Goal: Book appointment/travel/reservation

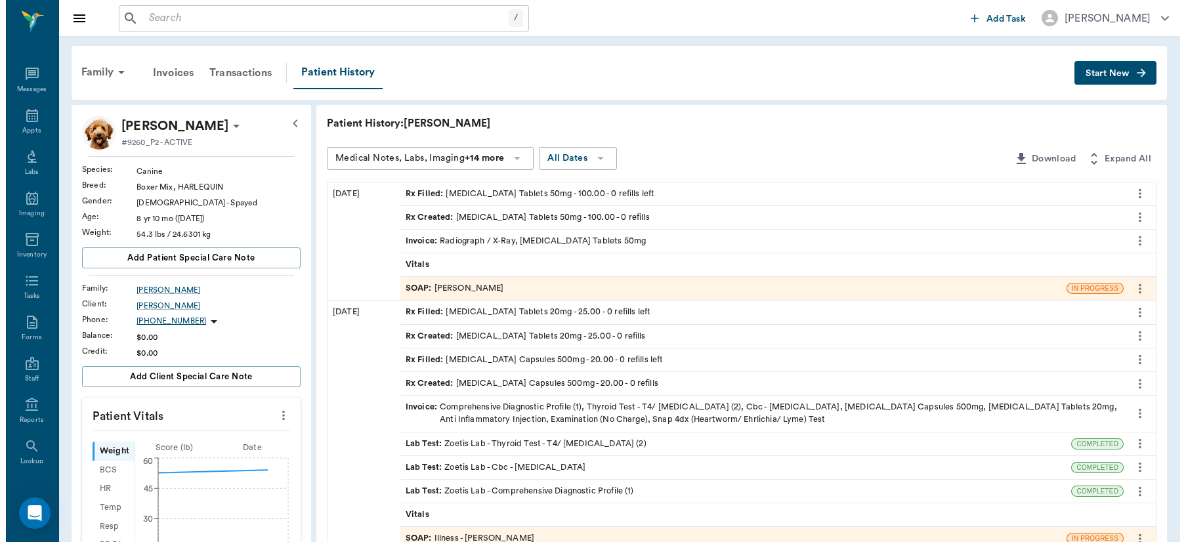
scroll to position [56, 0]
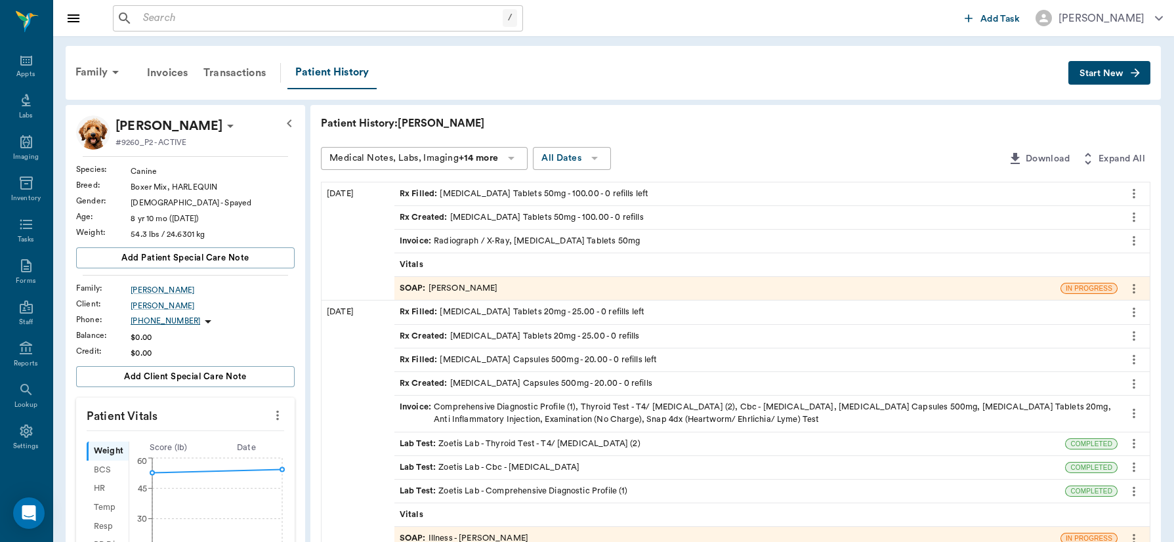
click at [491, 282] on div "SOAP : [PERSON_NAME]" at bounding box center [449, 288] width 98 height 12
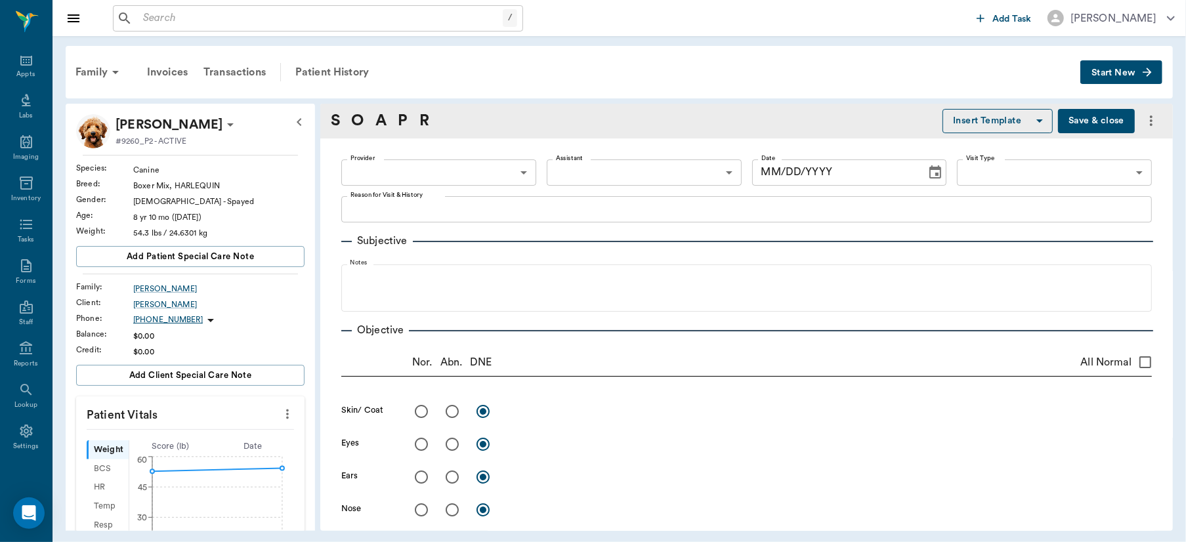
type textarea "Heavy breathing, whining everytime when moving. -[GEOGRAPHIC_DATA]"
radio input "true"
type textarea "somewhat enlarged"
radio input "true"
type textarea "Severe ventral spinal [MEDICAL_DATA] in [GEOGRAPHIC_DATA] area"
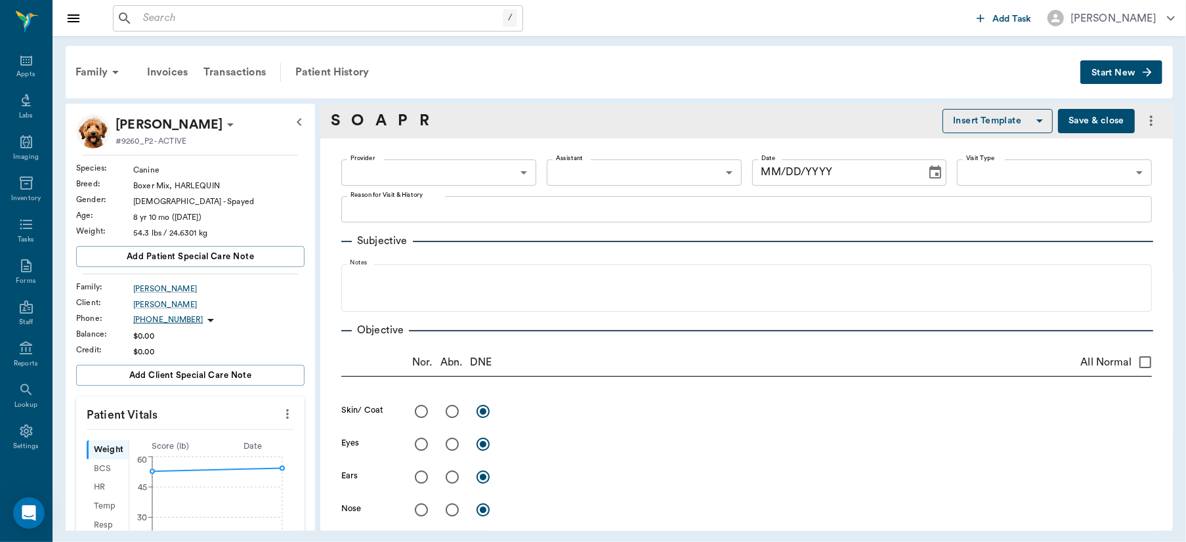
type input "63ec2f075fda476ae8351a4d"
type input "682b670d8bdc6f7f8feef3db"
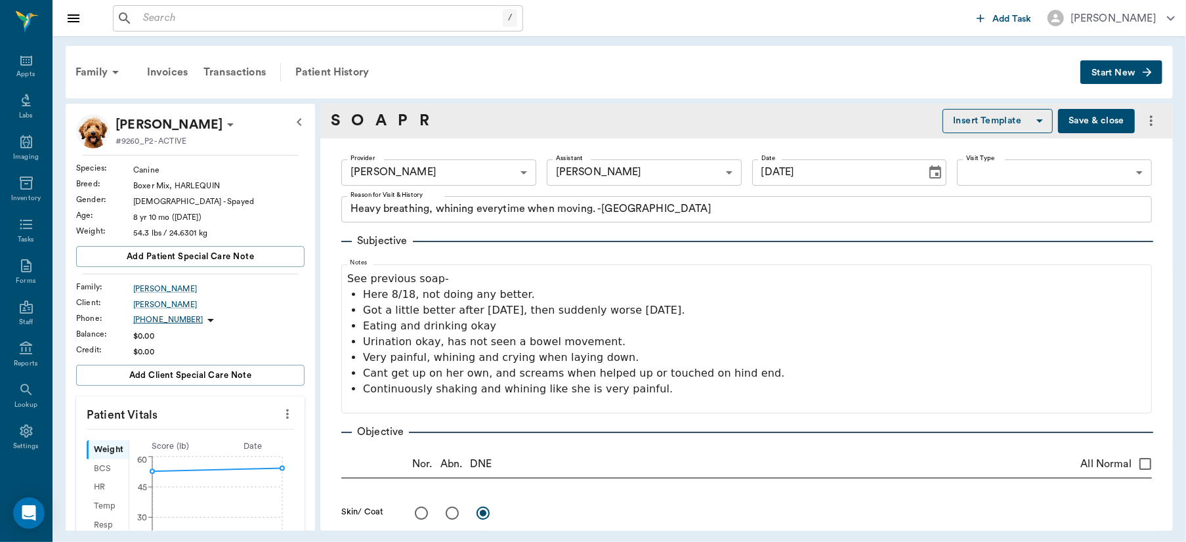
type input "[DATE]"
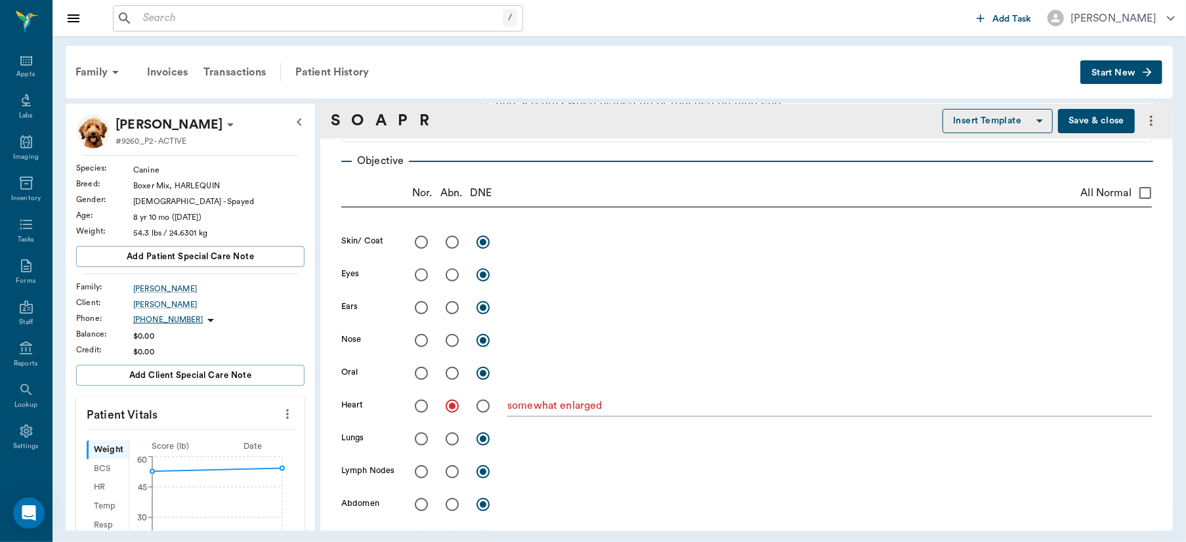
scroll to position [316, 0]
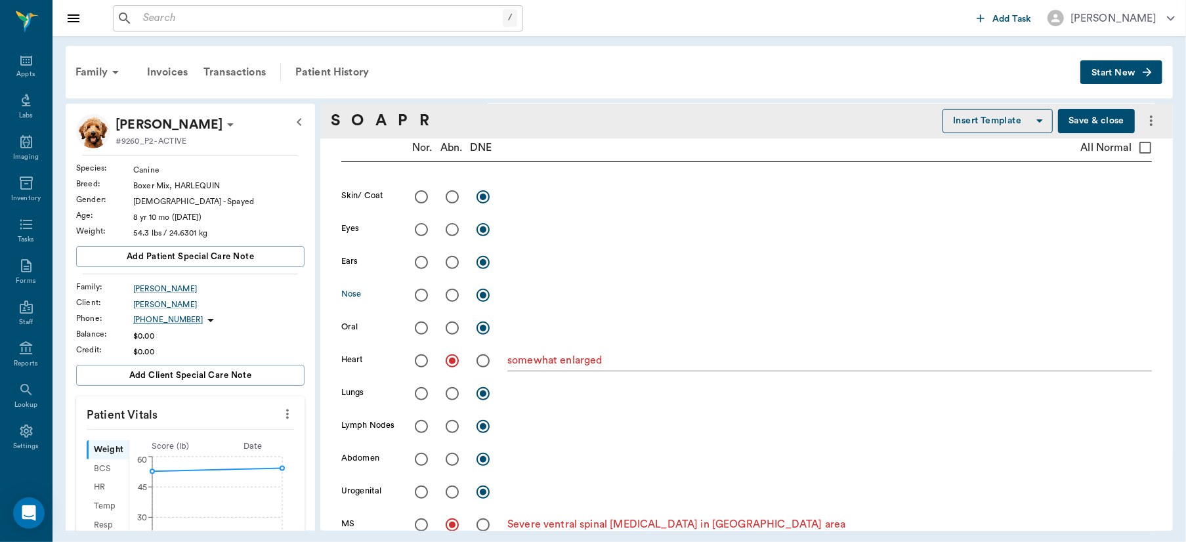
click at [448, 295] on input "radio" at bounding box center [452, 295] width 28 height 28
radio input "true"
click at [520, 296] on textarea at bounding box center [829, 294] width 644 height 15
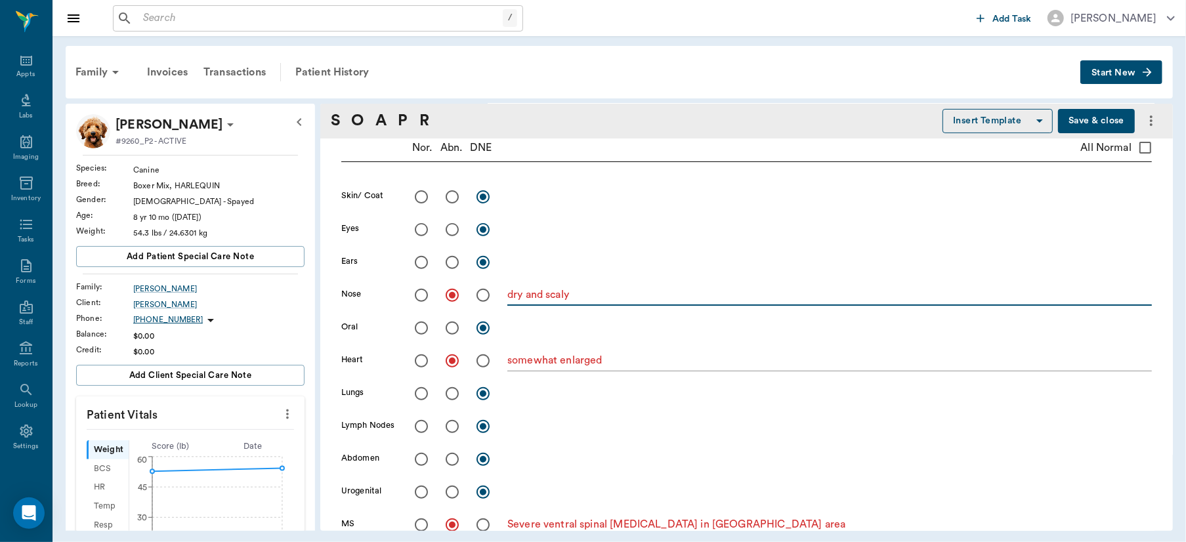
type textarea "dry and scaly"
click at [1058, 117] on button "Save & close" at bounding box center [1096, 121] width 77 height 24
click at [178, 22] on input "text" at bounding box center [320, 18] width 365 height 18
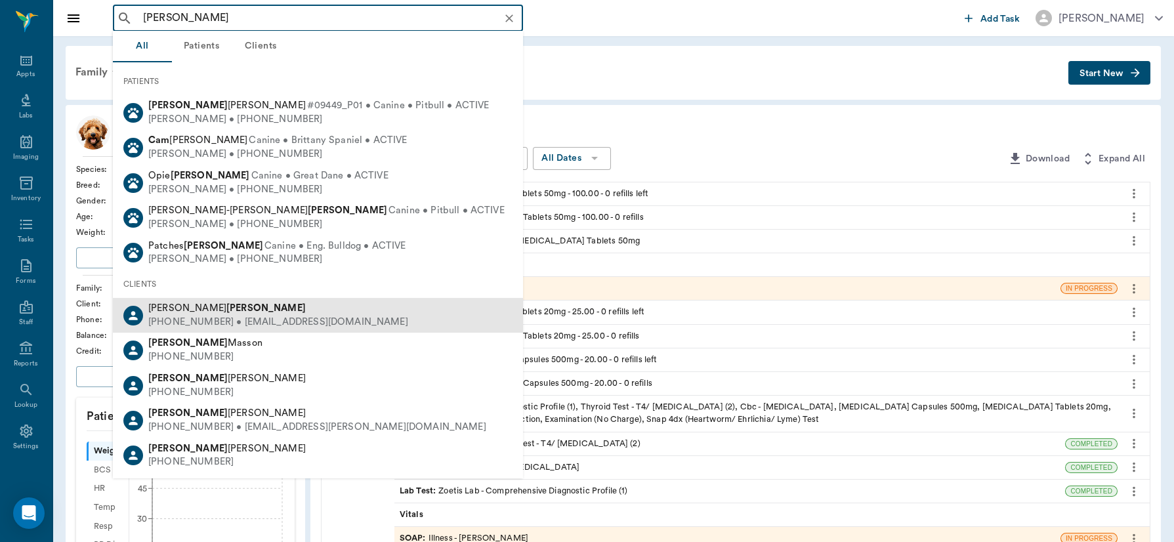
click at [205, 325] on div "[PHONE_NUMBER] • [EMAIL_ADDRESS][DOMAIN_NAME]" at bounding box center [278, 323] width 260 height 14
type input "[PERSON_NAME]"
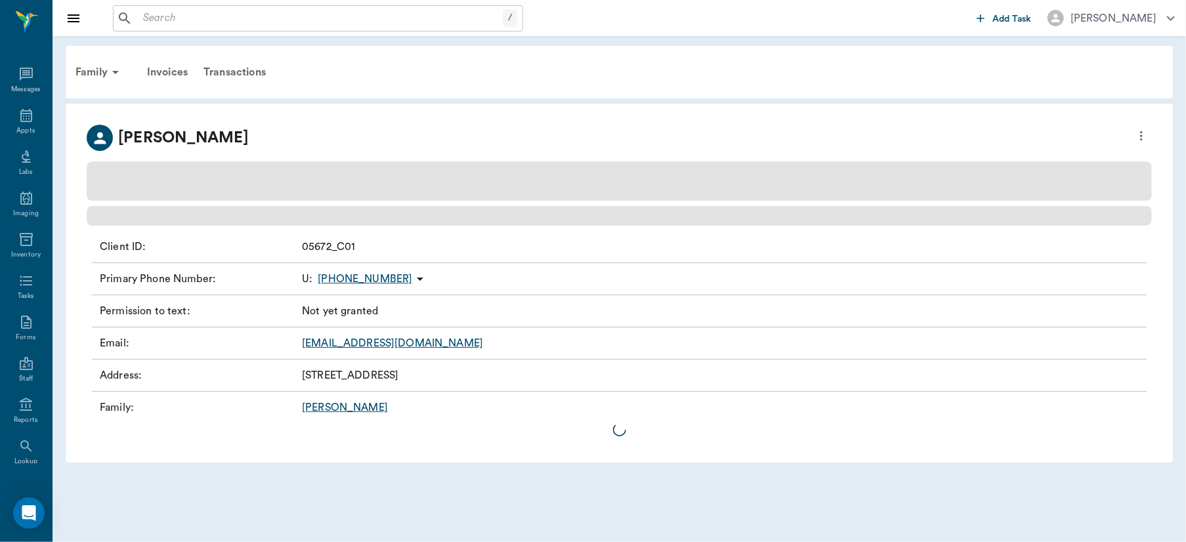
scroll to position [56, 0]
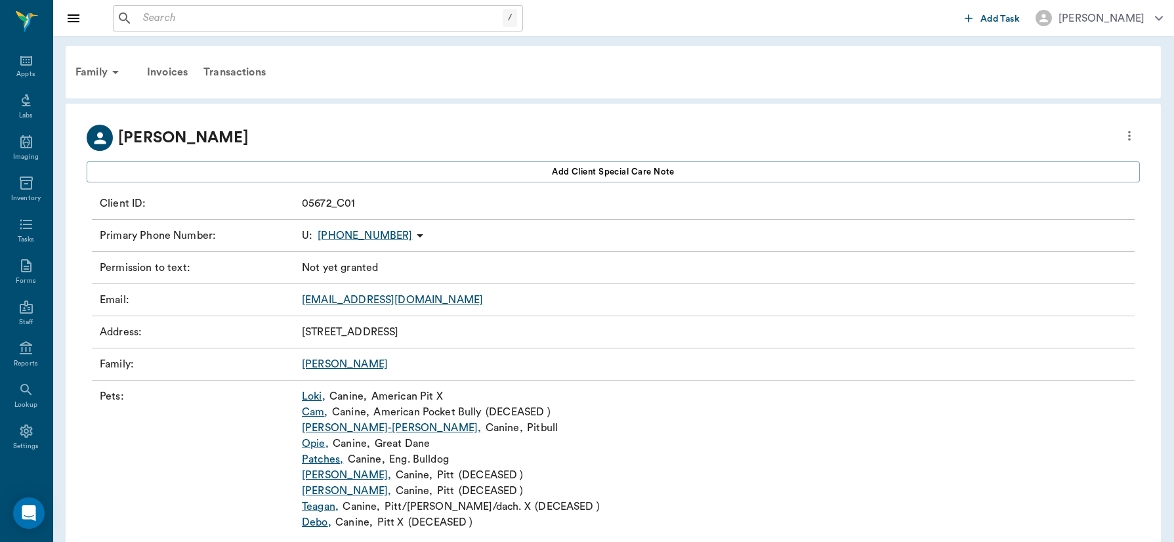
click at [306, 12] on input "text" at bounding box center [320, 18] width 365 height 18
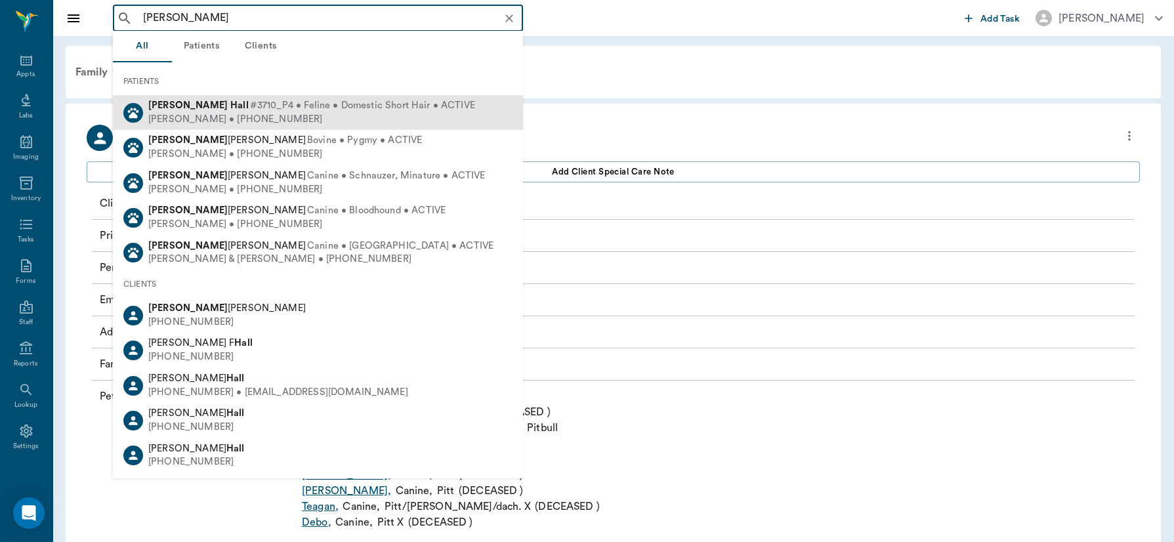
click at [250, 106] on span "#3710_P4 • Feline • Domestic Short Hair • ACTIVE" at bounding box center [362, 106] width 225 height 14
type input "[PERSON_NAME]"
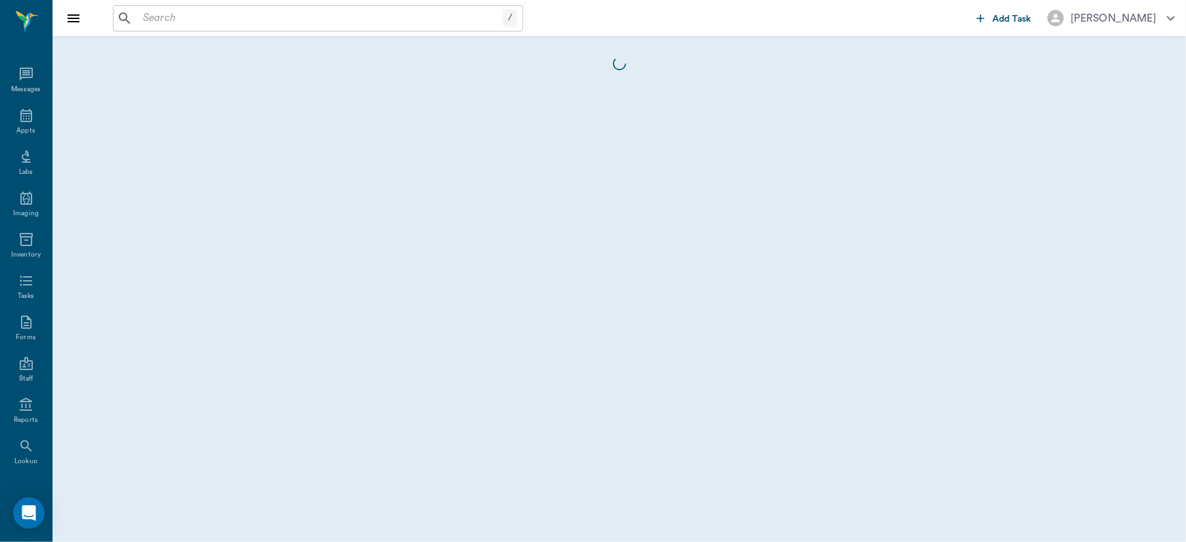
scroll to position [56, 0]
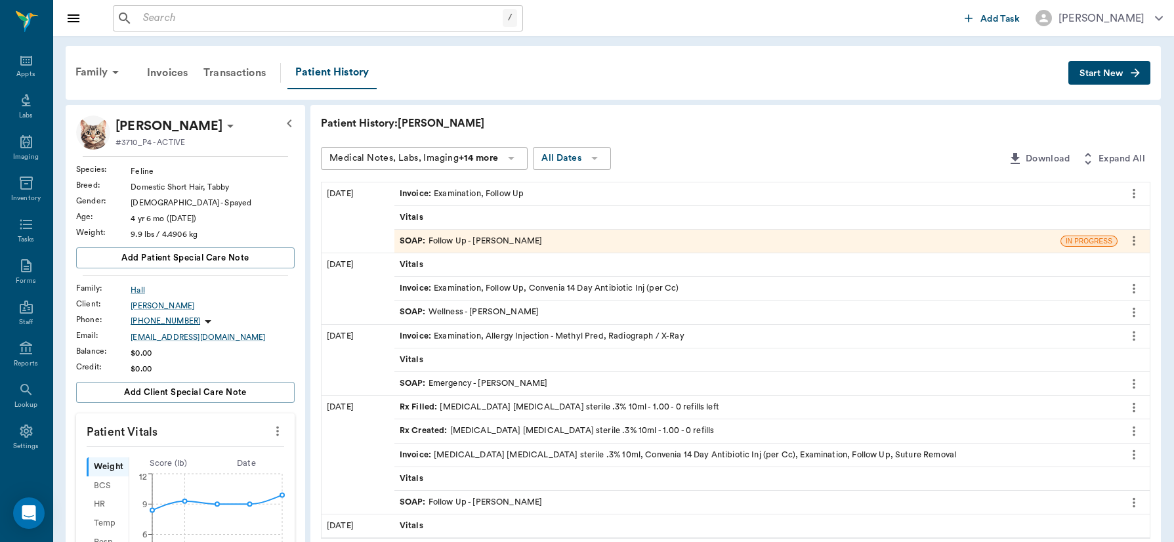
click at [453, 241] on div "SOAP : Follow Up - [PERSON_NAME]" at bounding box center [471, 241] width 143 height 12
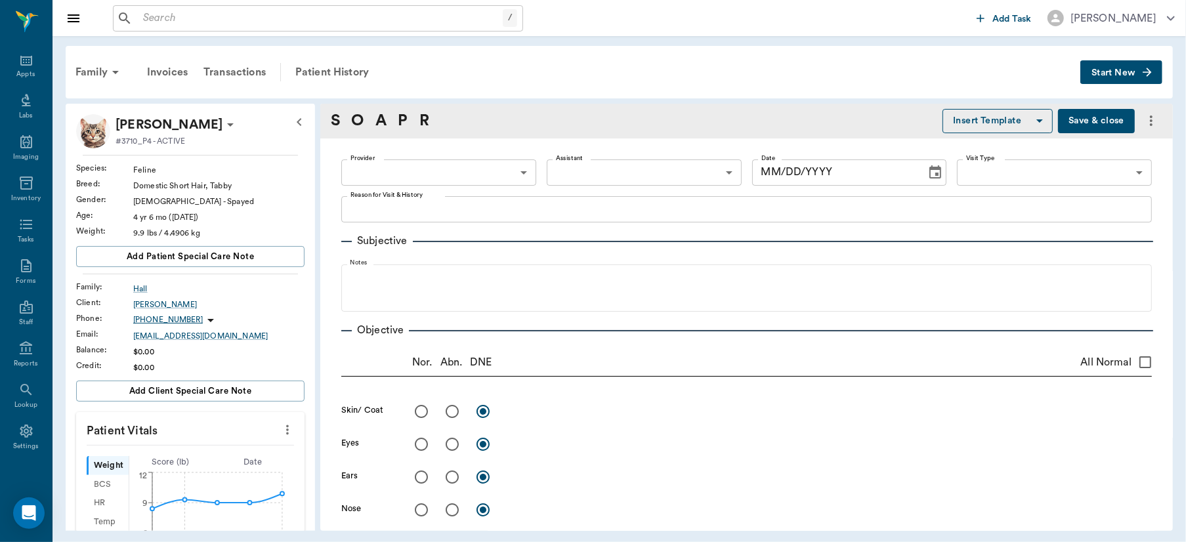
type input "63ec2f075fda476ae8351a4d"
type input "6740bf97de10e07744acf1eb"
type input "65d2be4f46e3a538d89b8c16"
type textarea "follow up on wood removed from eye -stormy"
radio input "true"
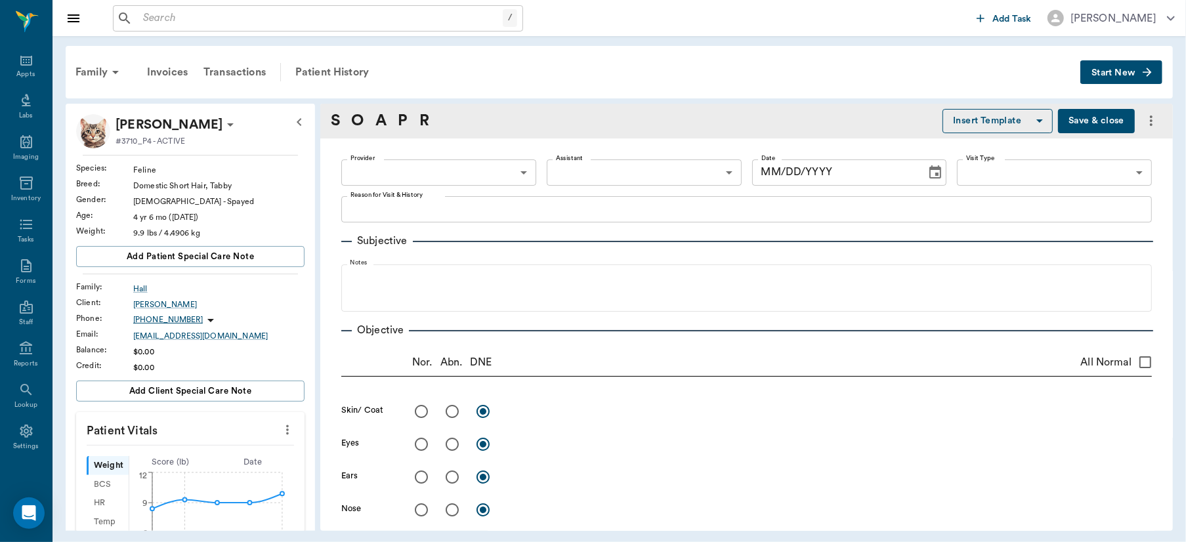
type textarea "All healed, no pupil opening and an adhesion at dorsal lateral edge but should …"
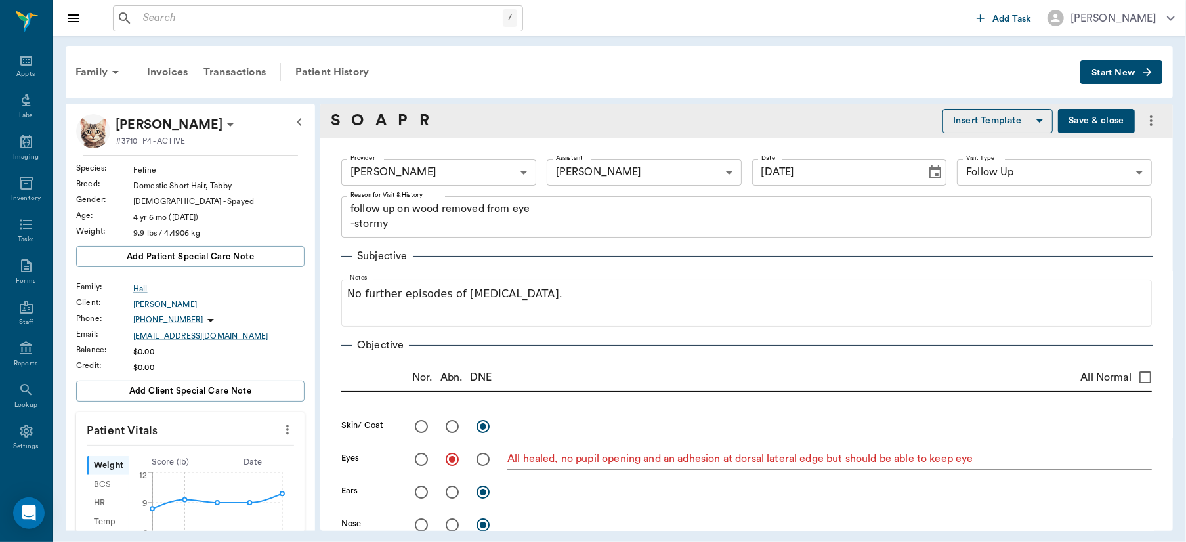
type input "[DATE]"
click at [18, 433] on icon at bounding box center [26, 431] width 16 height 16
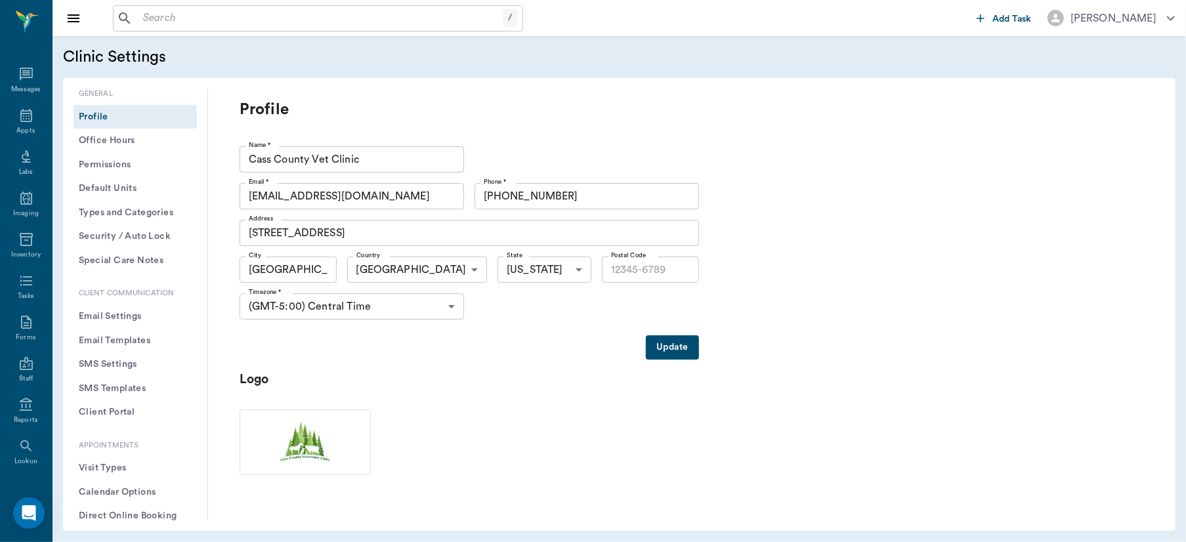
type input "75551"
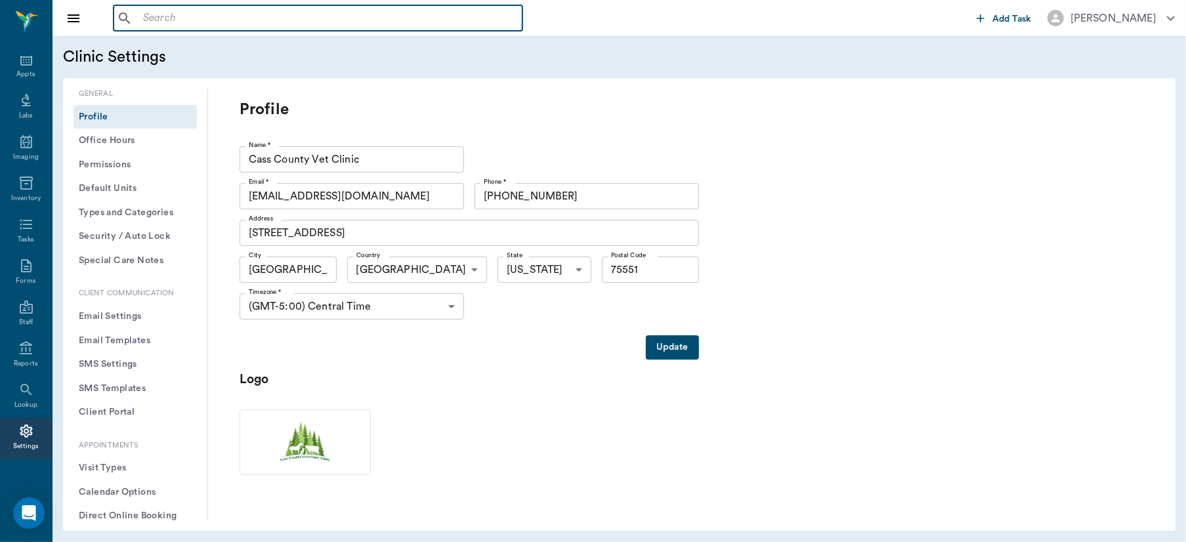
click at [294, 22] on input "text" at bounding box center [327, 18] width 379 height 18
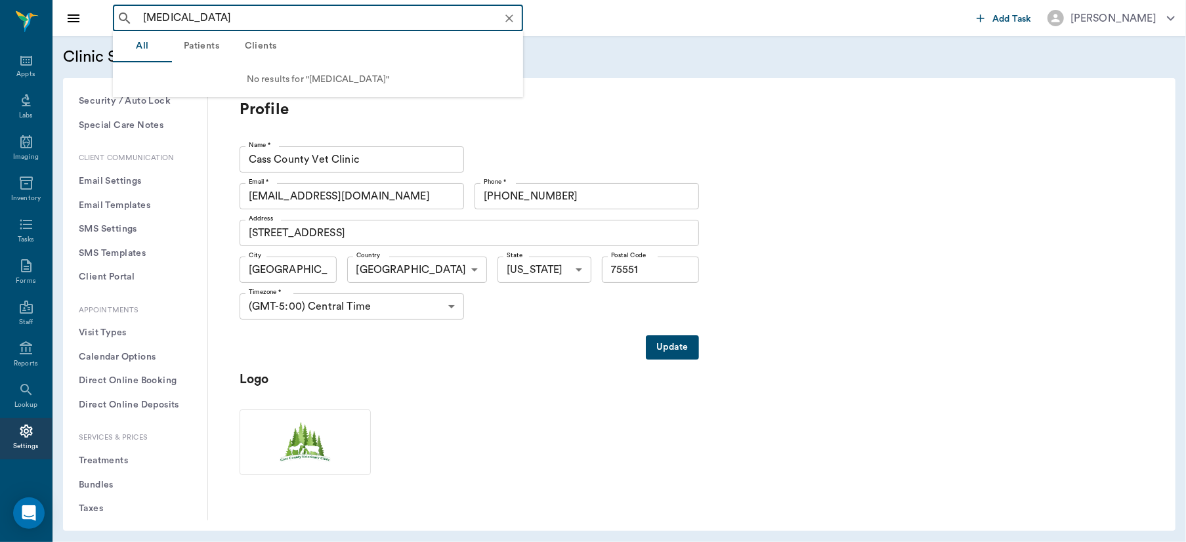
scroll to position [163, 0]
type input "[MEDICAL_DATA]"
click at [122, 426] on button "Treatments" at bounding box center [134, 433] width 123 height 24
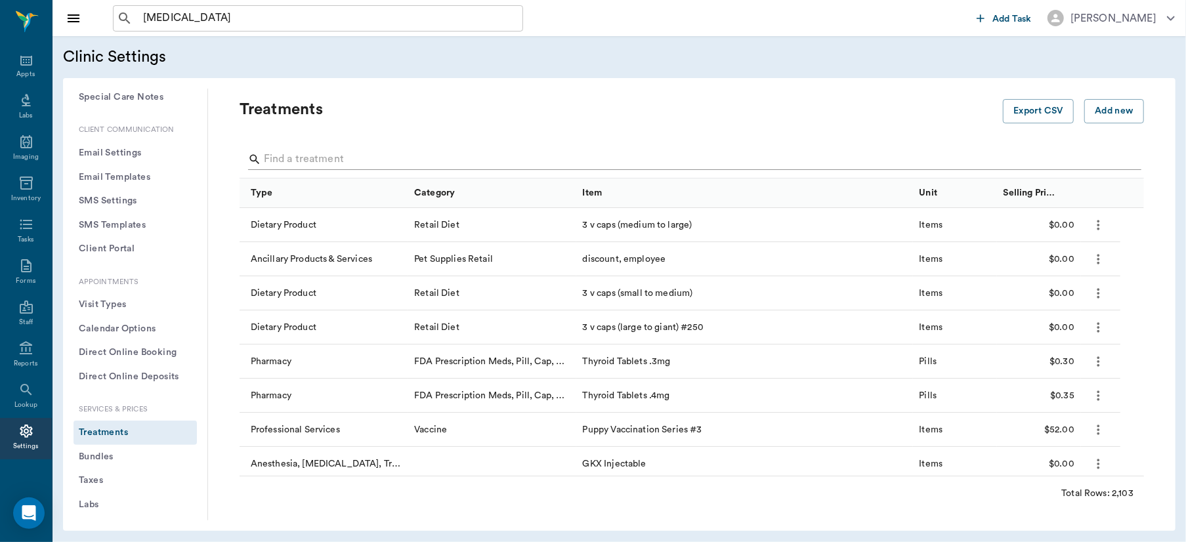
click at [342, 161] on input "Search" at bounding box center [693, 159] width 858 height 21
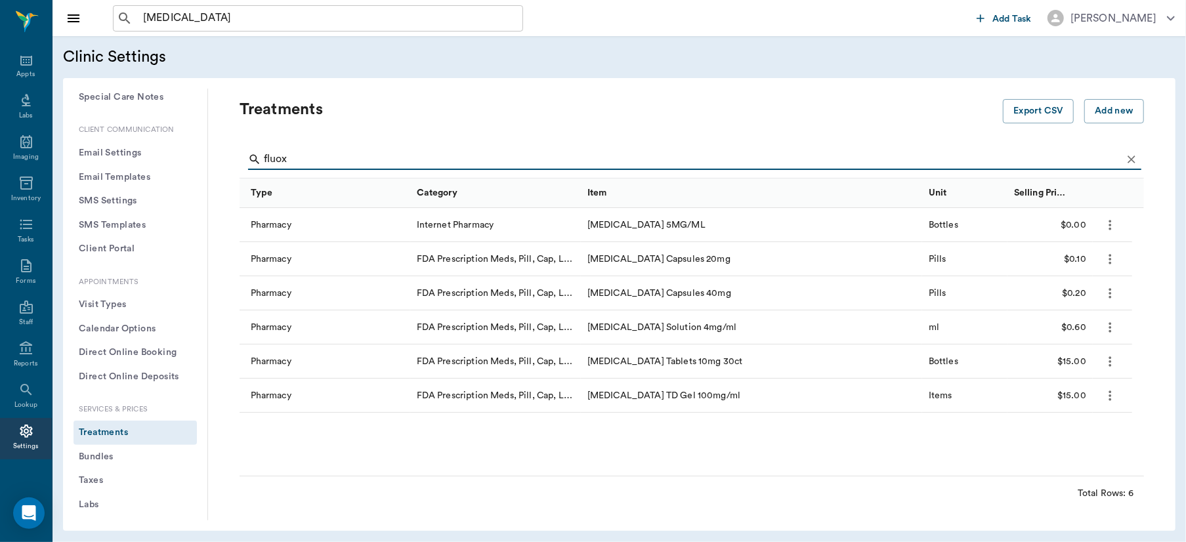
type input "fluox"
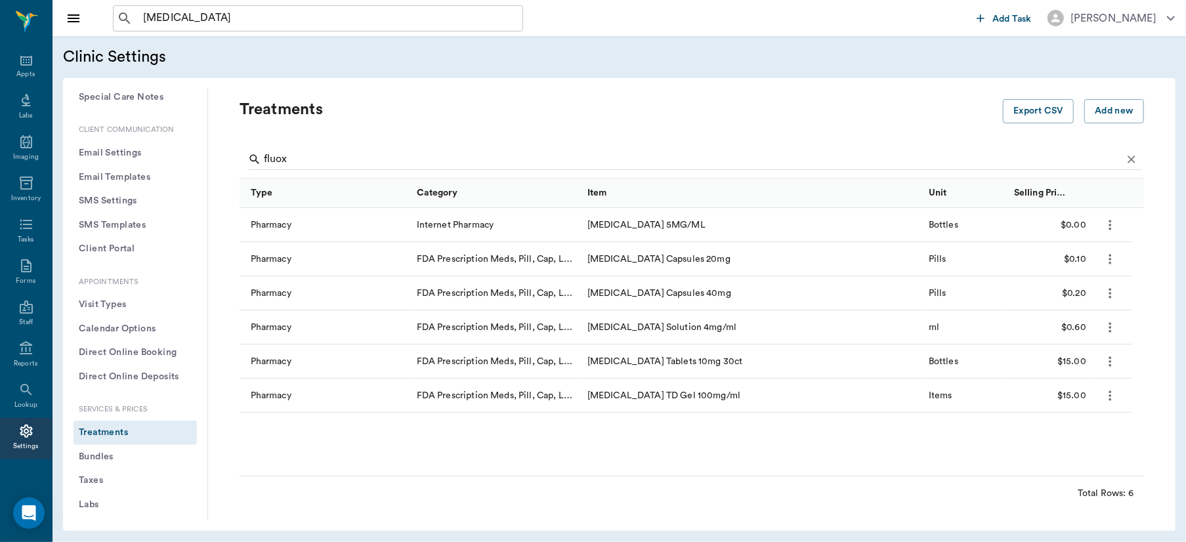
click at [1109, 362] on icon "more" at bounding box center [1109, 362] width 15 height 16
click at [1077, 393] on p "Edit Treatment" at bounding box center [1076, 396] width 72 height 16
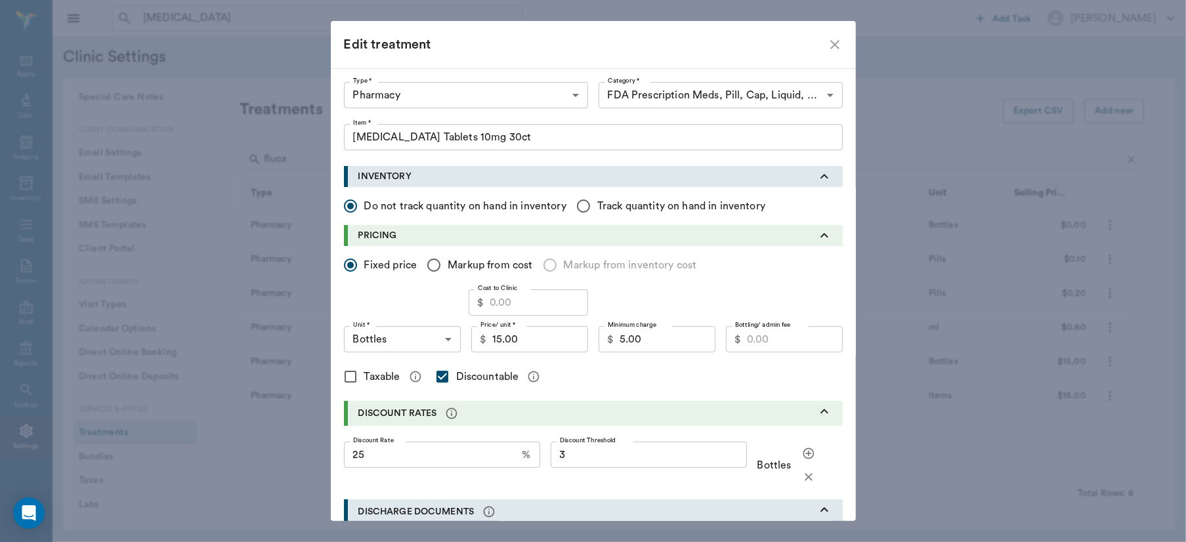
click at [412, 459] on input "25" at bounding box center [430, 455] width 173 height 26
type input "33.35"
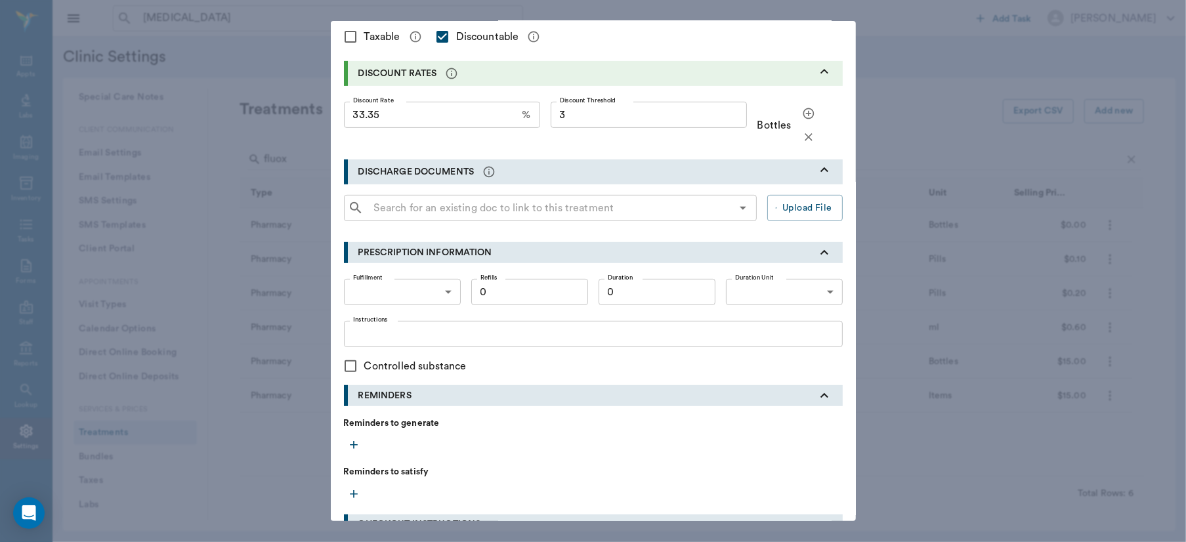
scroll to position [473, 0]
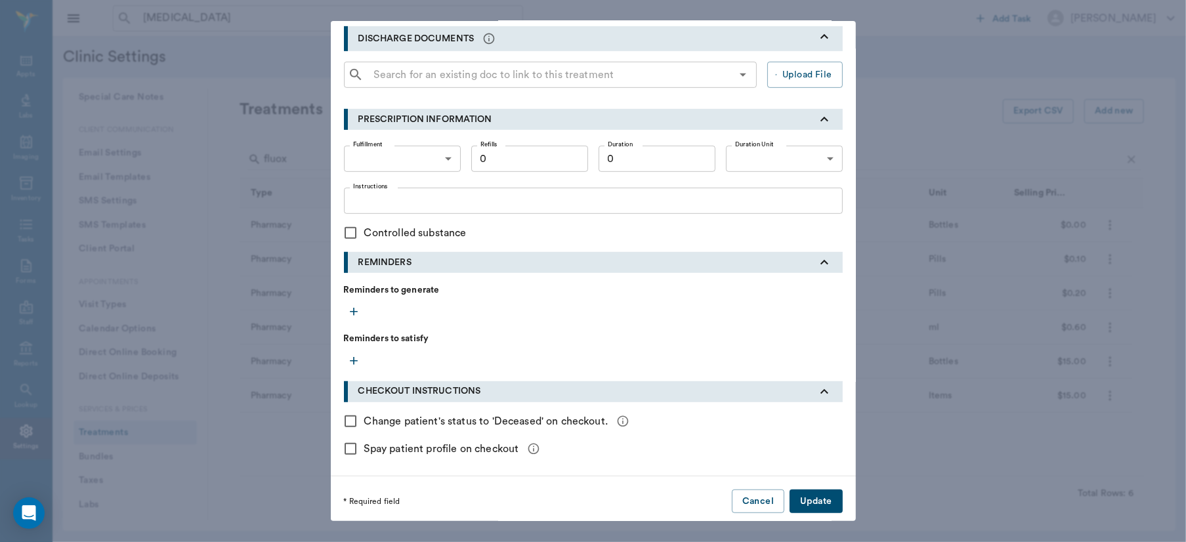
click at [812, 499] on button "Update" at bounding box center [815, 501] width 52 height 24
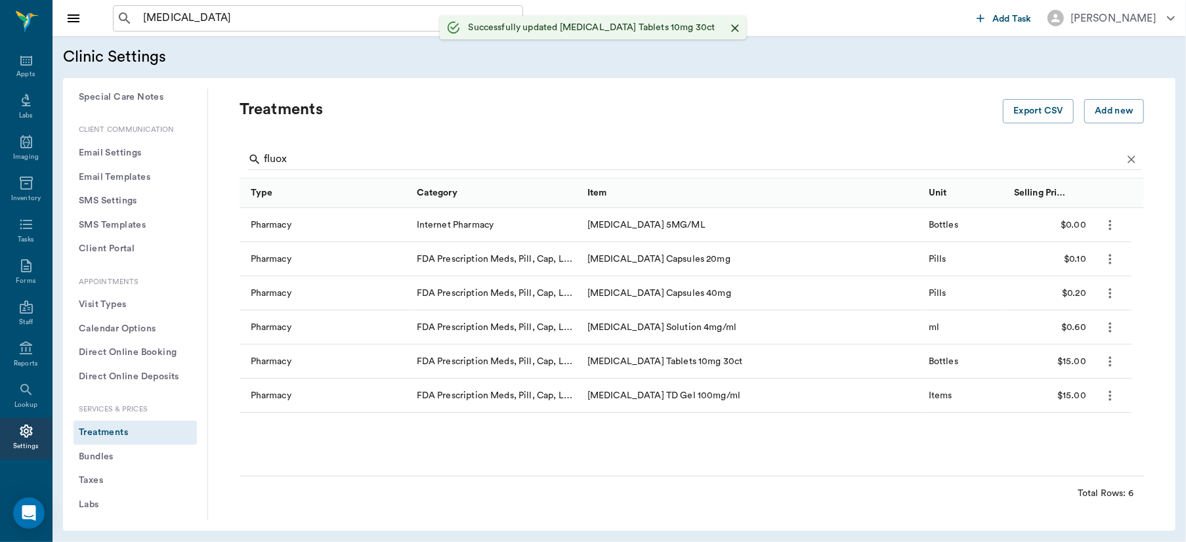
scroll to position [0, 0]
click at [20, 62] on icon at bounding box center [26, 58] width 12 height 13
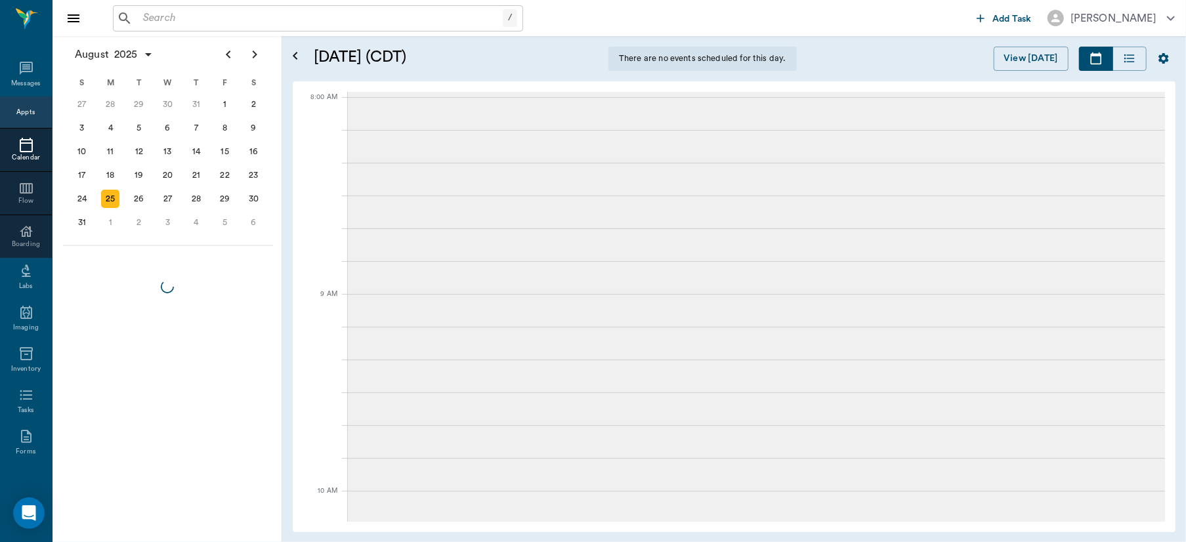
scroll to position [56, 0]
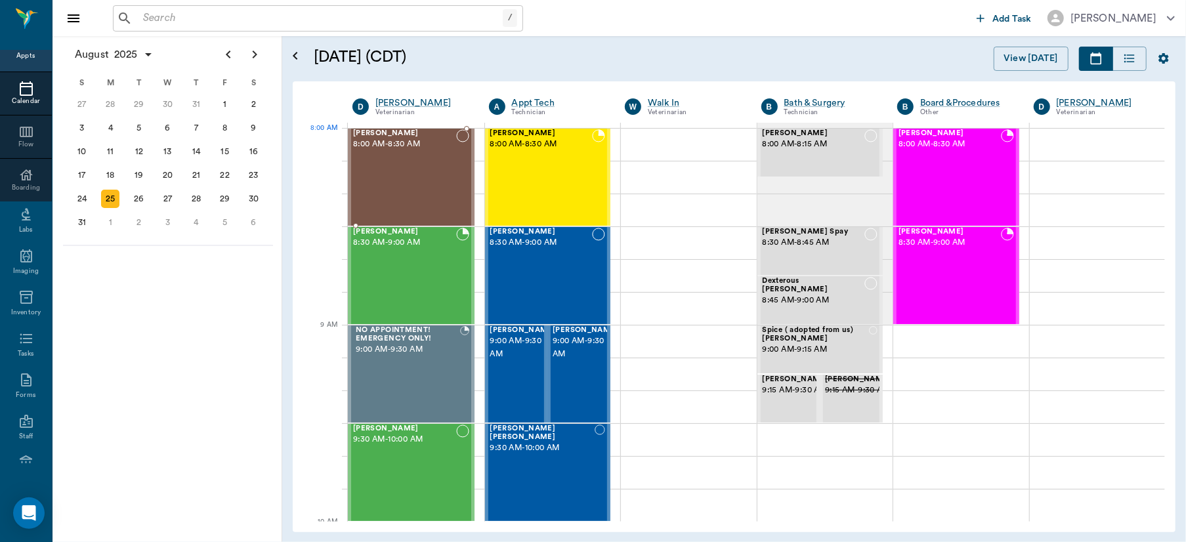
drag, startPoint x: 398, startPoint y: 148, endPoint x: 472, endPoint y: 188, distance: 84.8
drag, startPoint x: 362, startPoint y: 213, endPoint x: 364, endPoint y: 180, distance: 33.6
click at [427, 257] on div "[PERSON_NAME] 8:30 AM - 9:00 AM" at bounding box center [404, 276] width 103 height 96
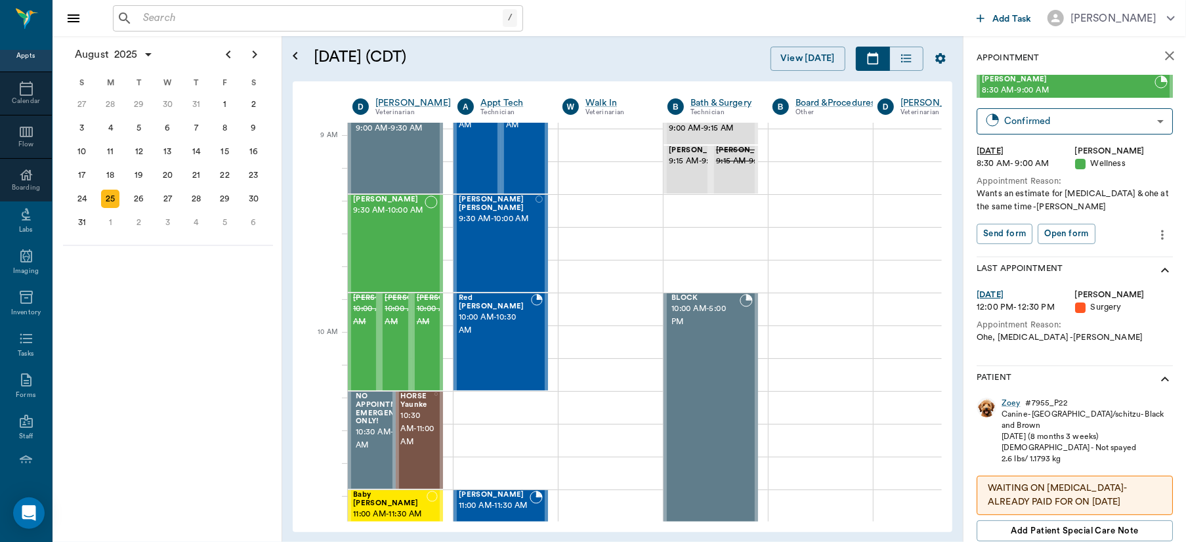
scroll to position [249, 0]
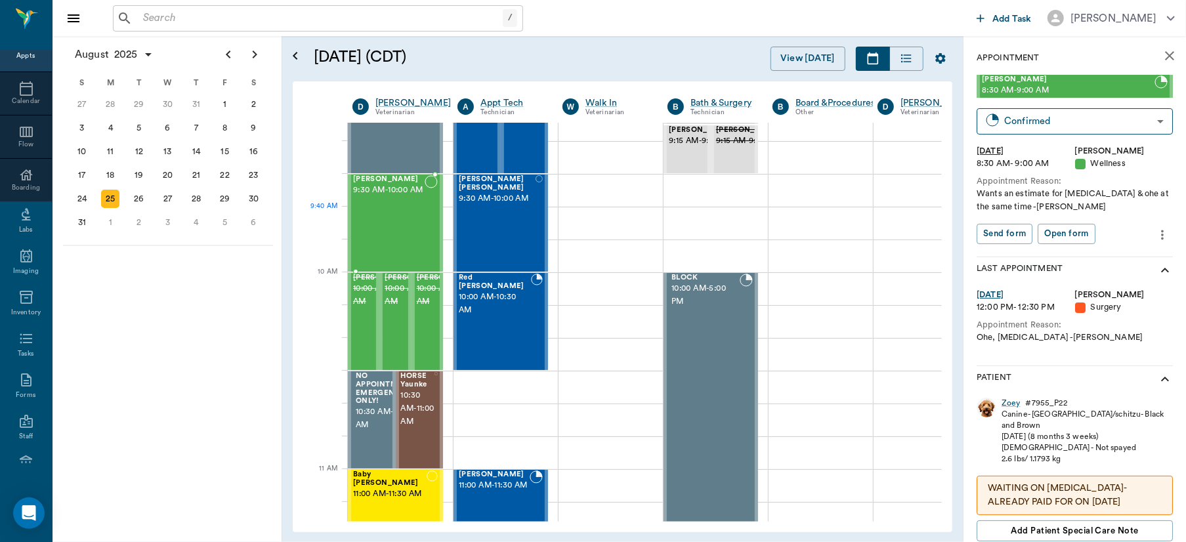
click at [367, 229] on div "[PERSON_NAME] 9:30 AM - 10:00 AM" at bounding box center [389, 223] width 72 height 96
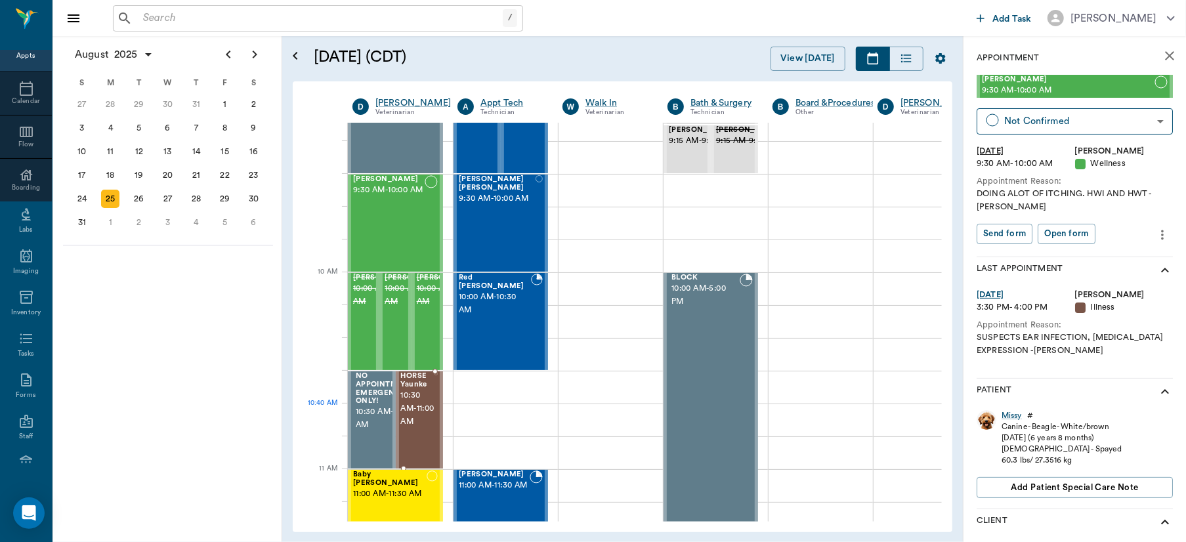
click at [414, 411] on span "10:30 AM - 11:00 AM" at bounding box center [417, 408] width 33 height 39
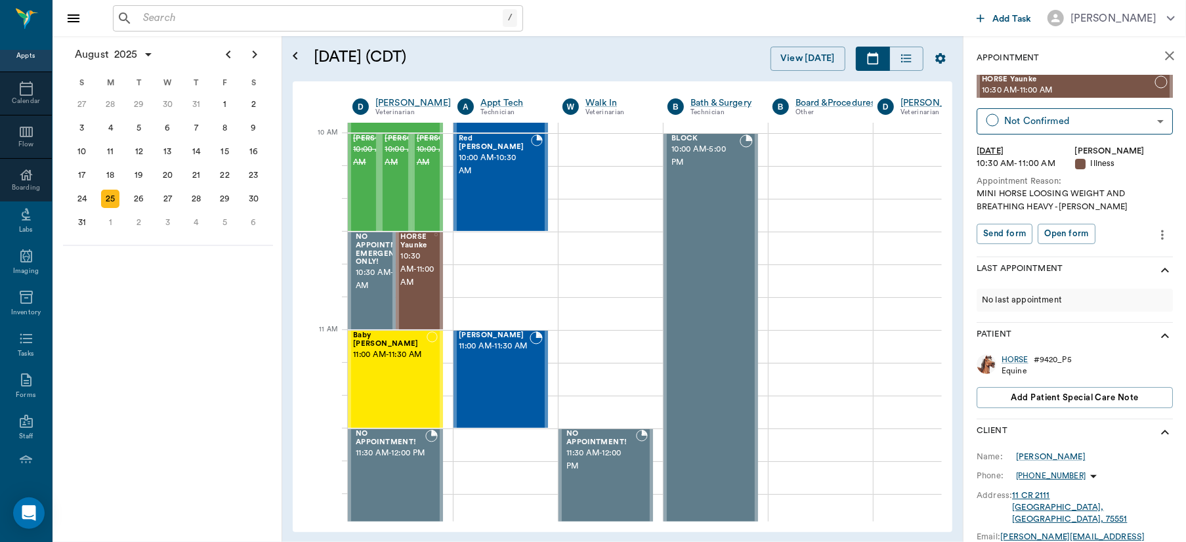
scroll to position [419, 0]
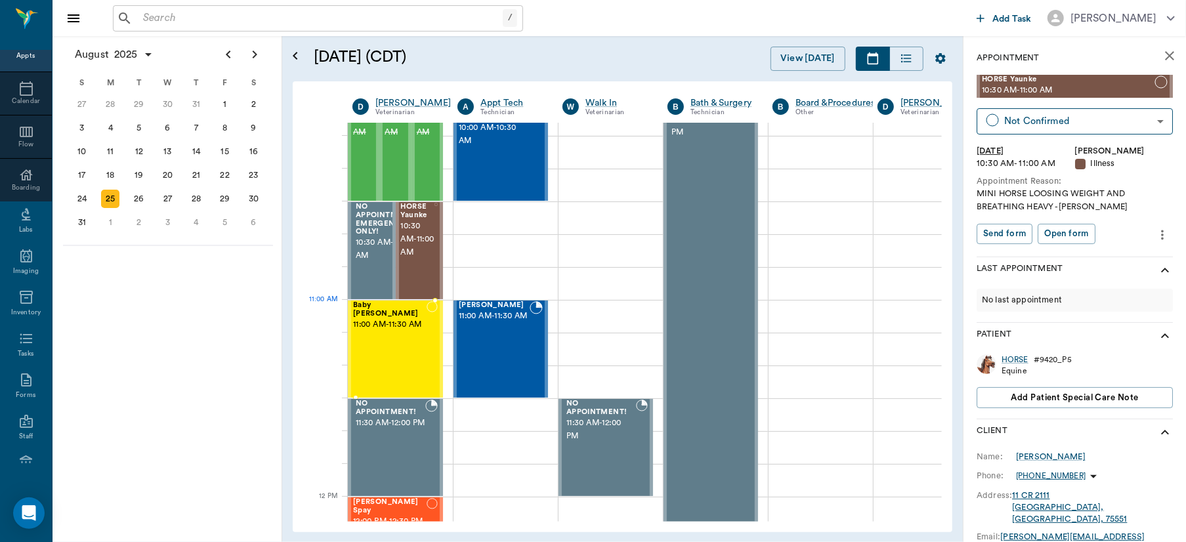
click at [402, 318] on span "11:00 AM - 11:30 AM" at bounding box center [389, 324] width 73 height 13
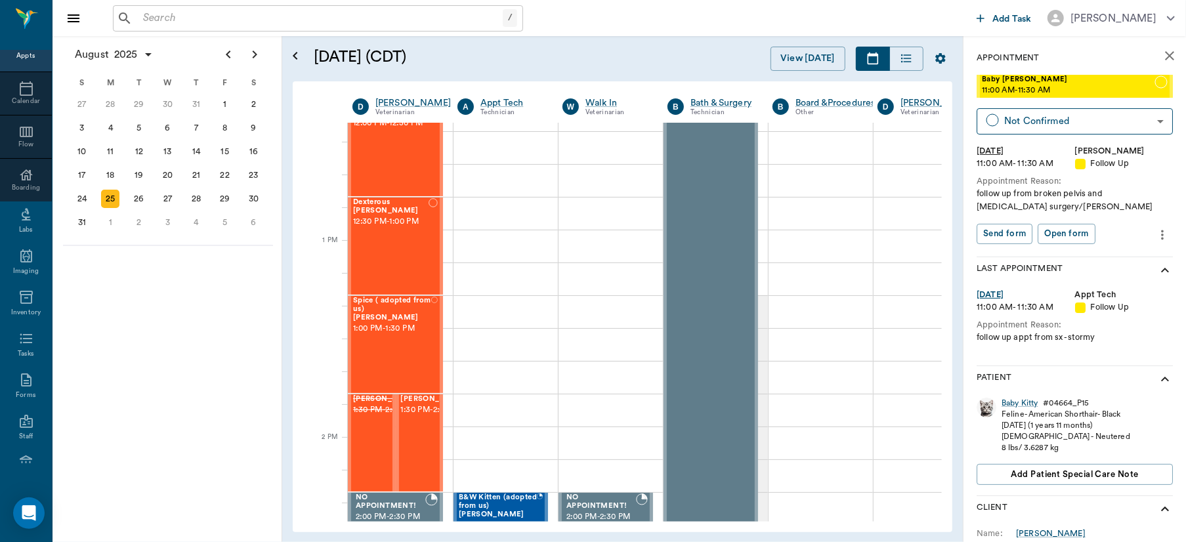
scroll to position [926, 0]
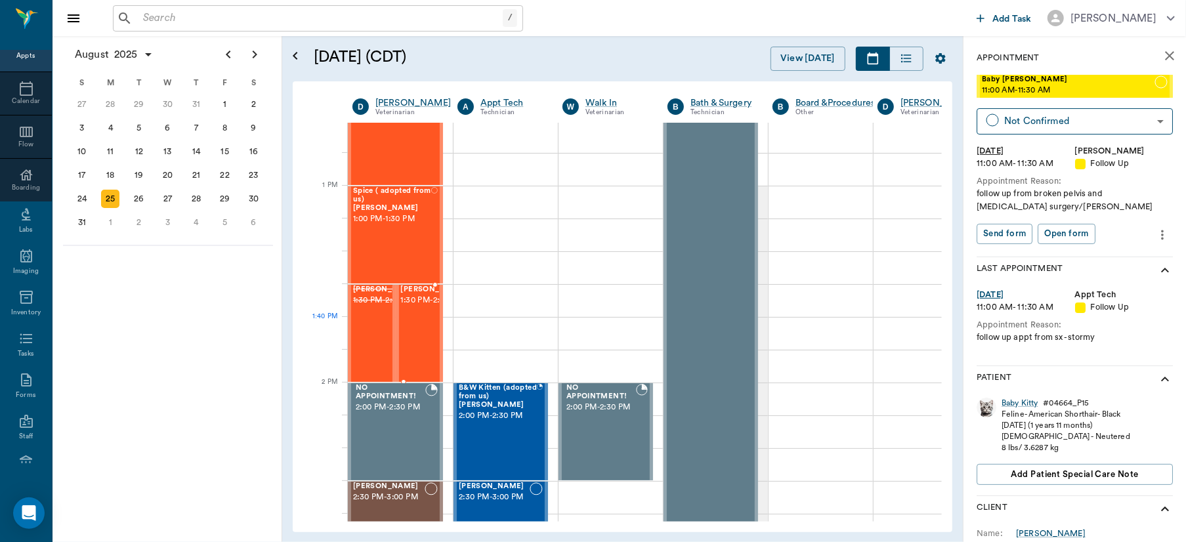
click at [417, 307] on span "1:30 PM - 2:00 PM" at bounding box center [434, 300] width 66 height 13
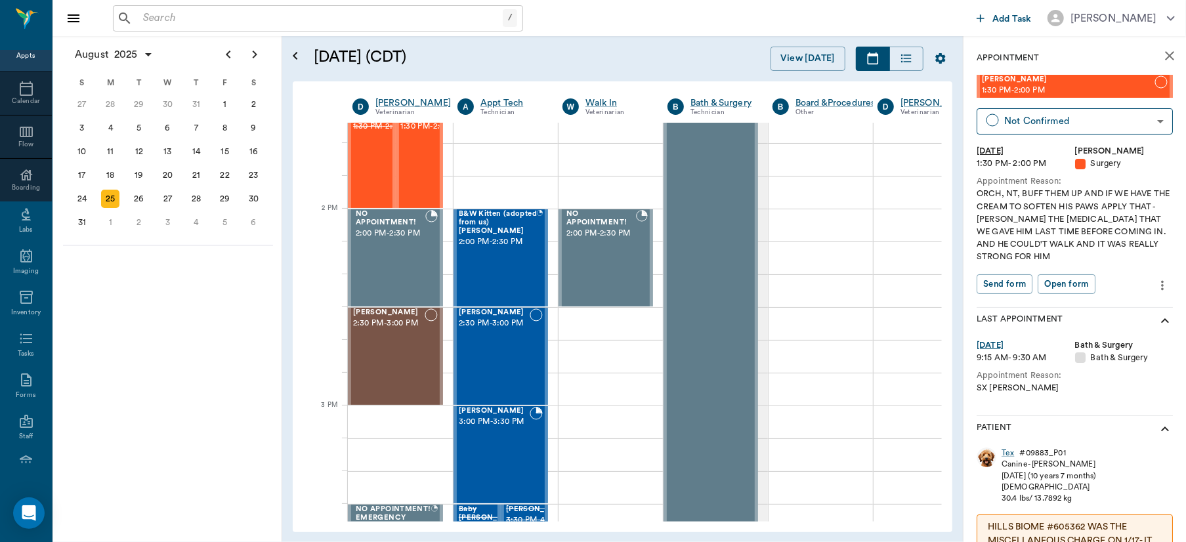
scroll to position [1136, 0]
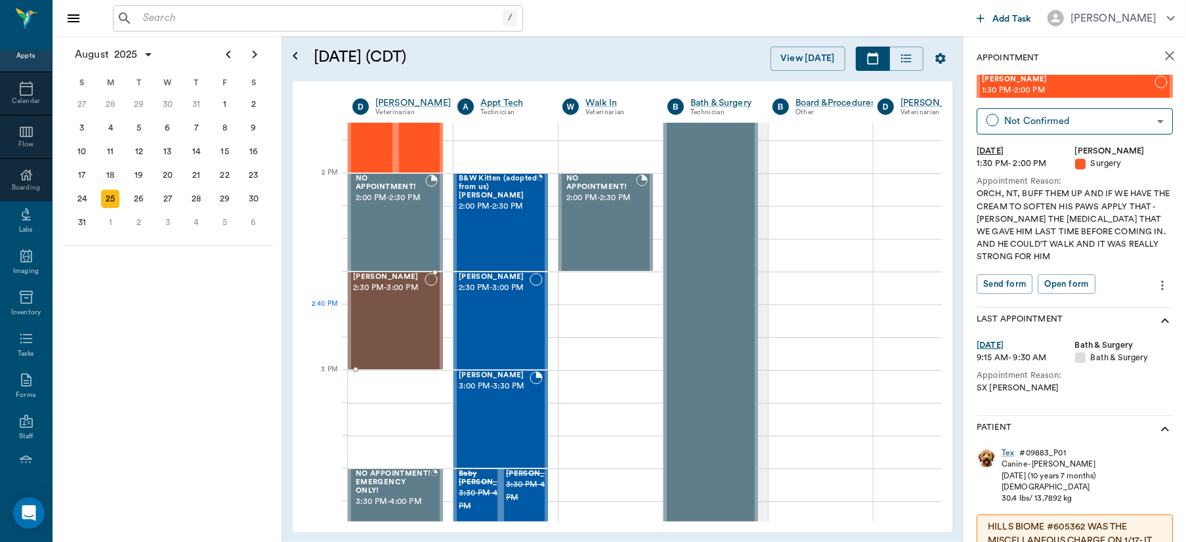
click at [387, 316] on div "[PERSON_NAME] 2:30 PM - 3:00 PM" at bounding box center [389, 321] width 72 height 96
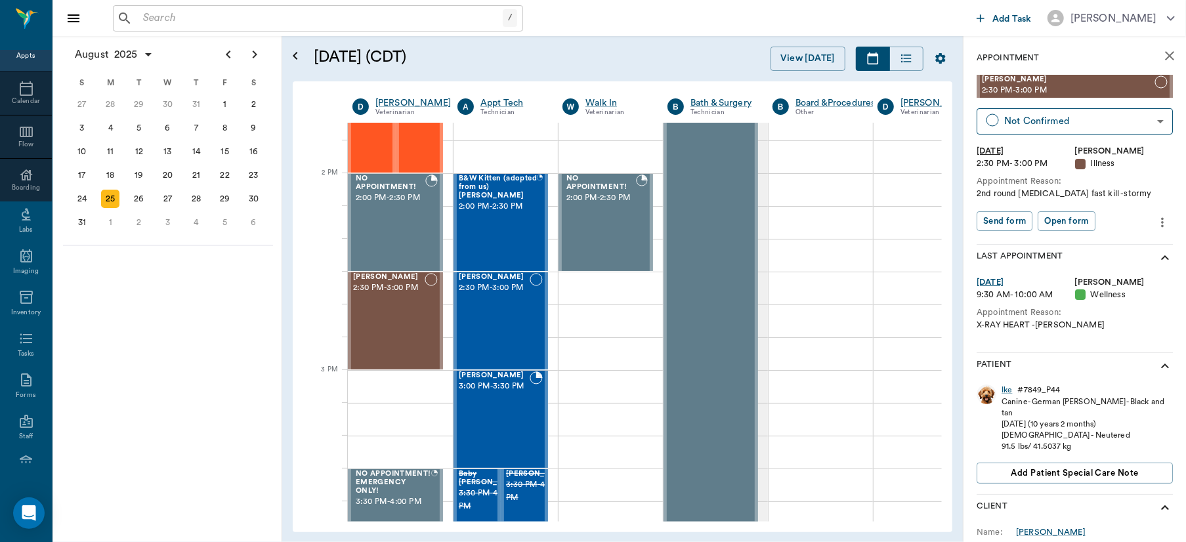
click at [1155, 226] on icon "more" at bounding box center [1162, 223] width 14 height 16
click at [1100, 262] on span "Delete appointment" at bounding box center [1095, 269] width 110 height 14
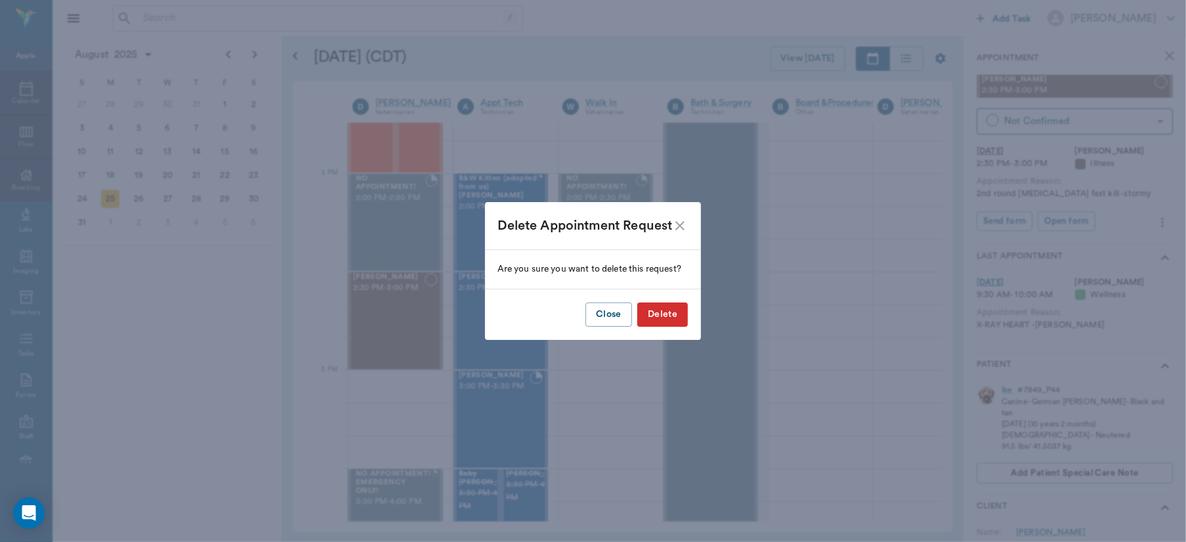
click at [665, 316] on button "Delete" at bounding box center [662, 314] width 51 height 24
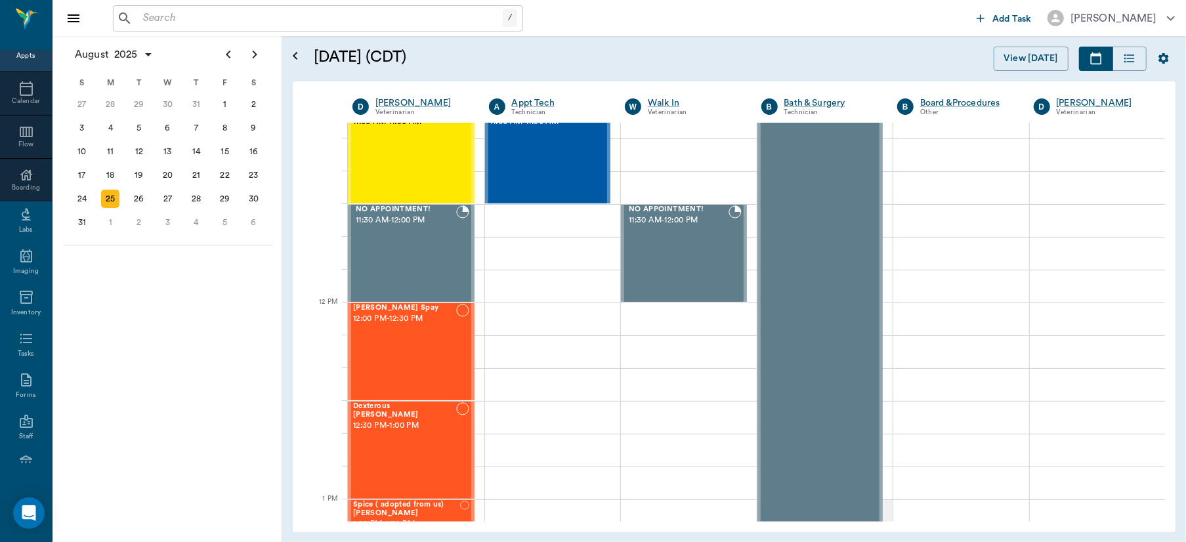
scroll to position [642, 0]
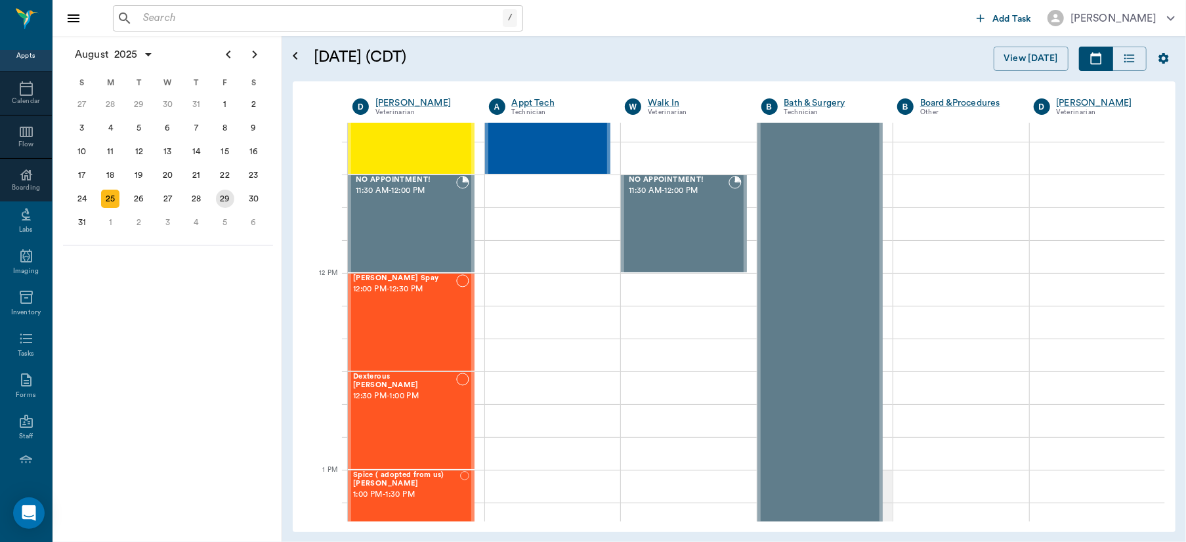
click at [224, 193] on div "29" at bounding box center [225, 199] width 18 height 18
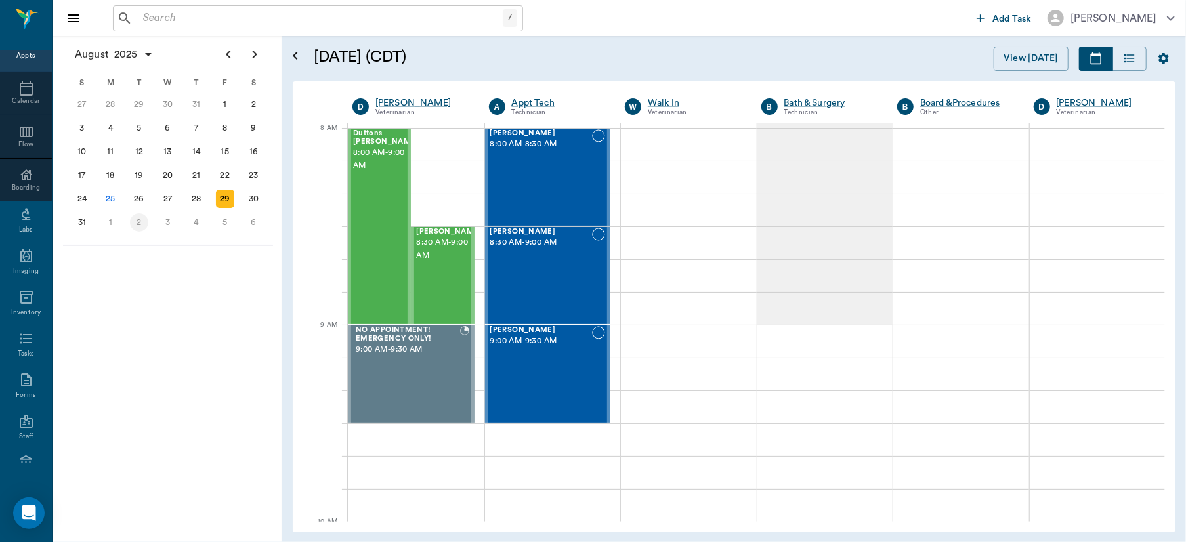
click at [140, 218] on div "2" at bounding box center [139, 222] width 18 height 18
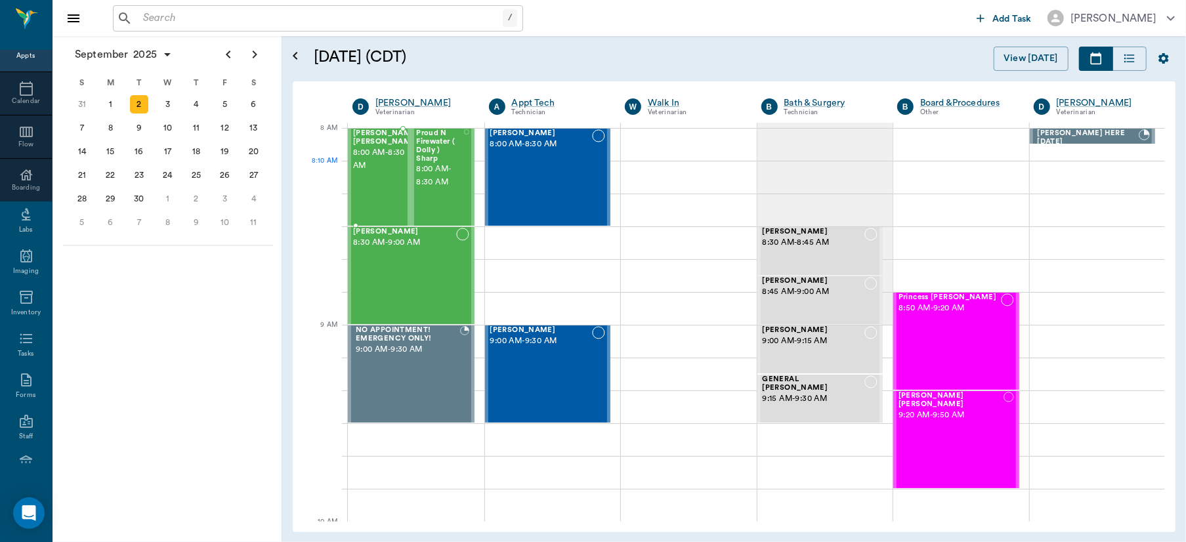
click at [383, 173] on span "8:00 AM - 8:30 AM" at bounding box center [386, 159] width 66 height 26
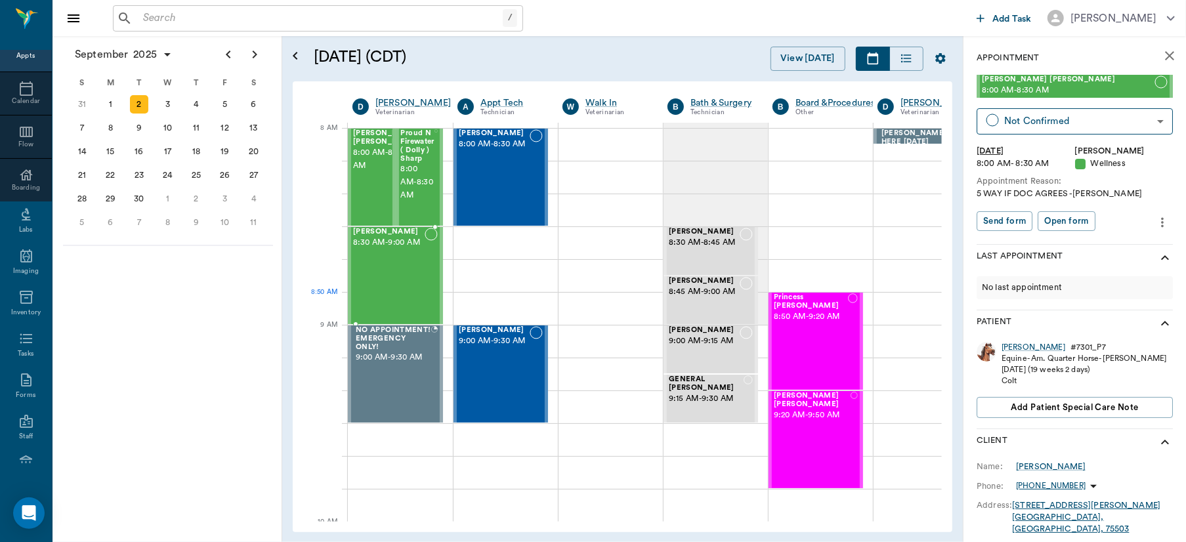
click at [411, 293] on div "[PERSON_NAME] 8:30 AM - 9:00 AM" at bounding box center [389, 276] width 72 height 96
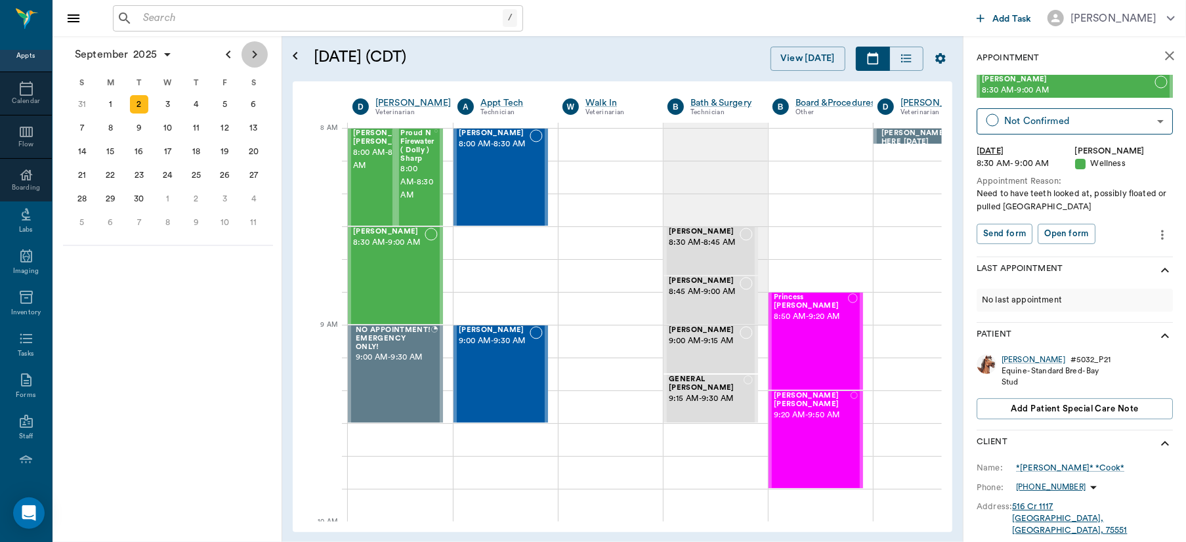
click at [252, 54] on icon "Next page" at bounding box center [255, 55] width 16 height 16
click at [223, 144] on div "14" at bounding box center [225, 151] width 18 height 18
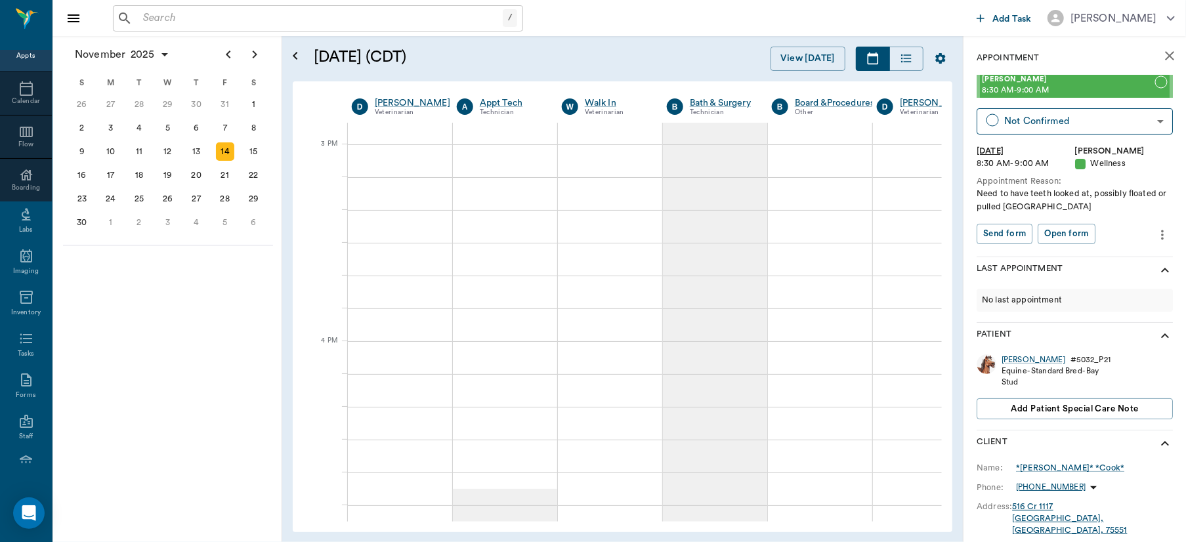
scroll to position [1347, 1]
click at [356, 173] on div at bounding box center [399, 175] width 105 height 33
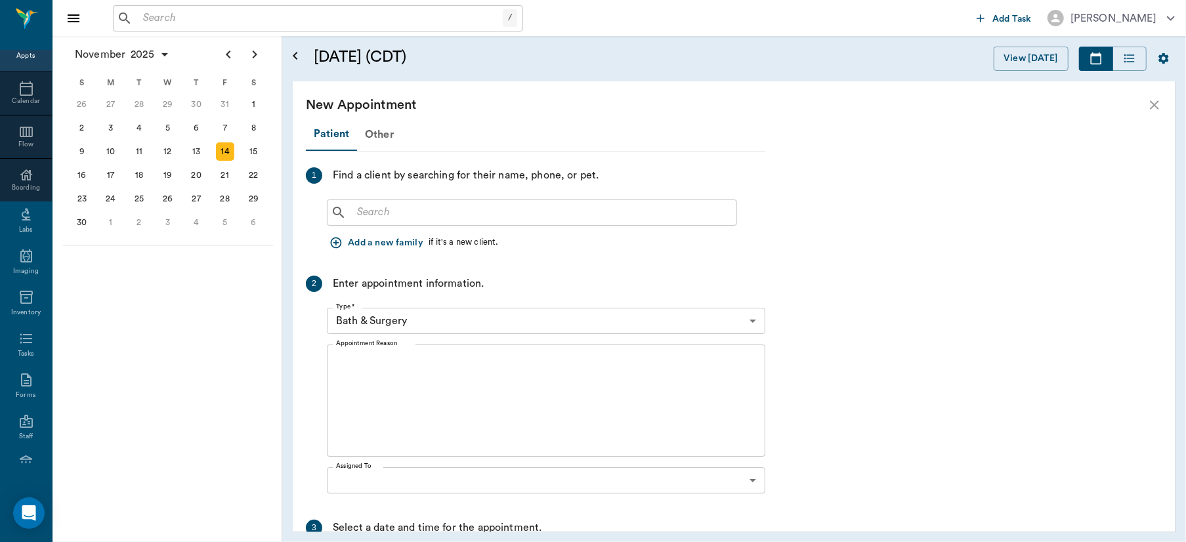
scroll to position [1347, 0]
click at [382, 133] on div "Other" at bounding box center [379, 134] width 45 height 31
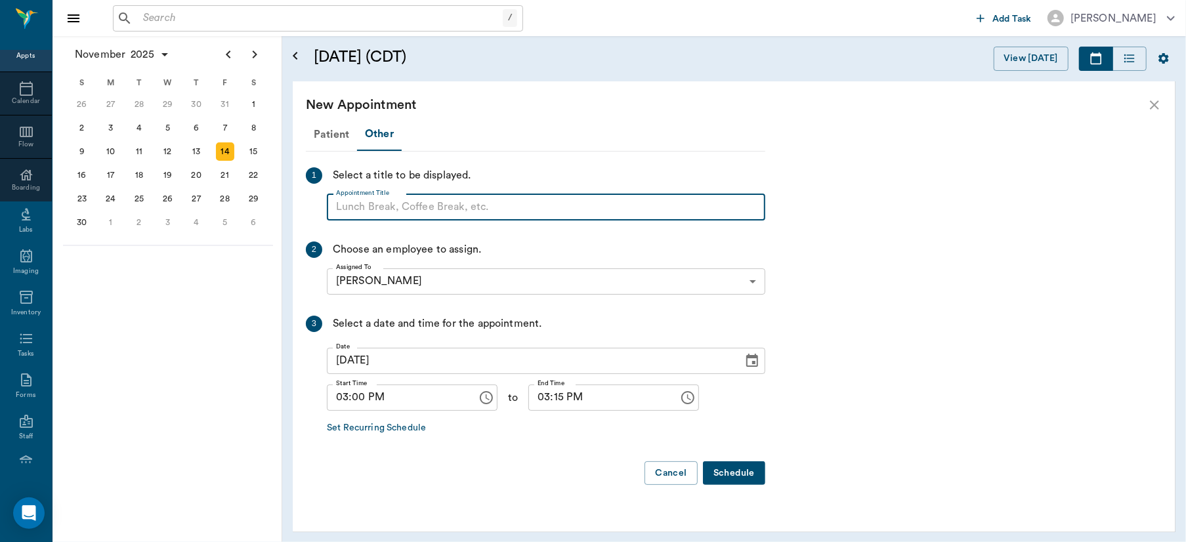
click at [380, 199] on input "Appointment Title" at bounding box center [546, 207] width 438 height 26
type input "Dr. E gone"
click at [680, 398] on icon "Choose time, selected time is 3:15 PM" at bounding box center [688, 398] width 16 height 16
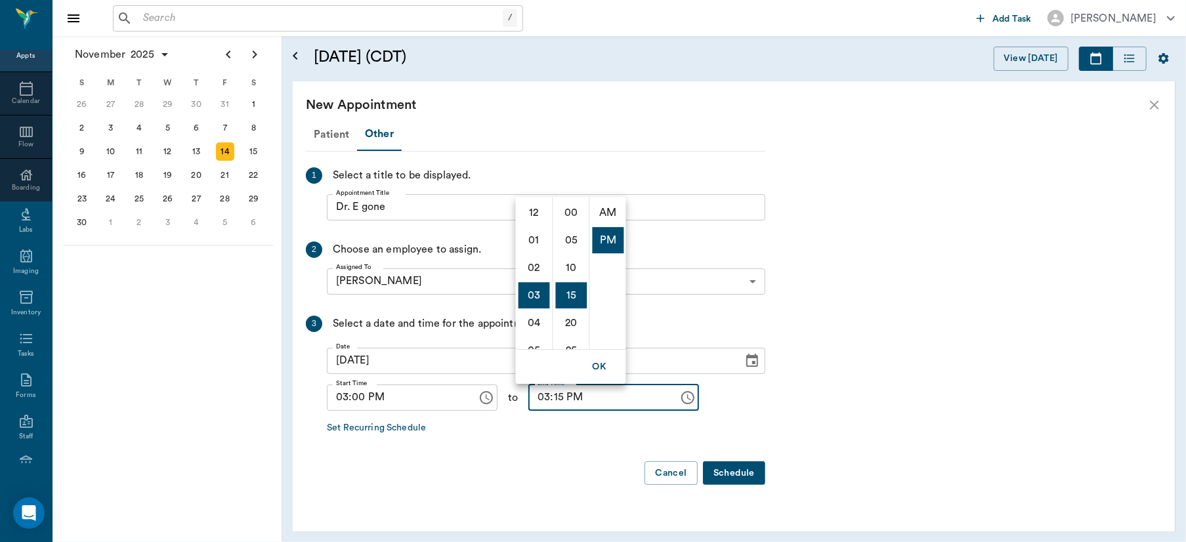
scroll to position [28, 0]
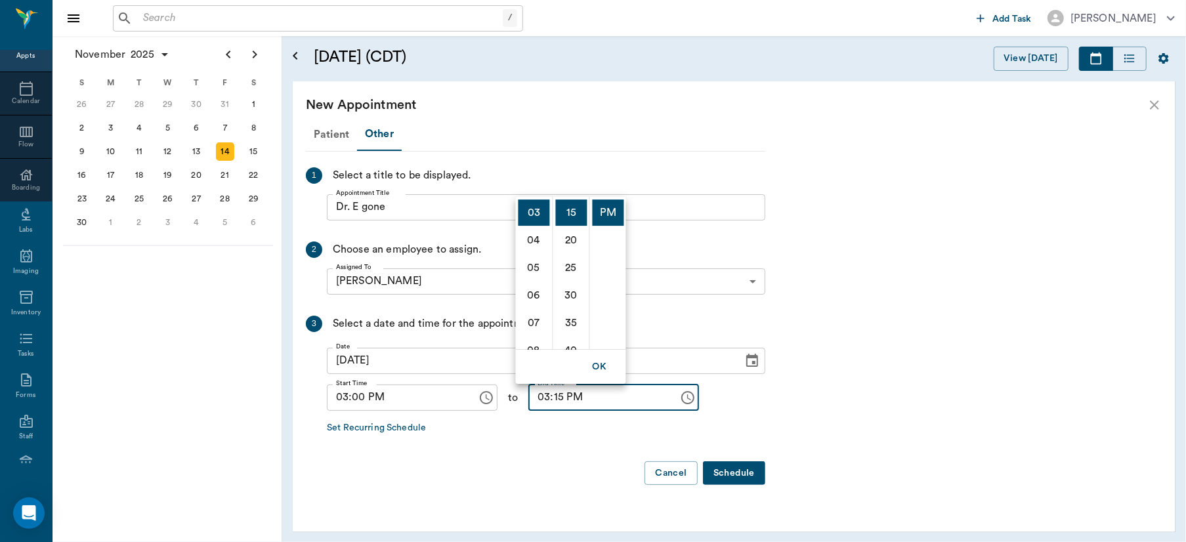
click at [680, 398] on icon "Choose time, selected time is 3:15 PM" at bounding box center [688, 398] width 16 height 16
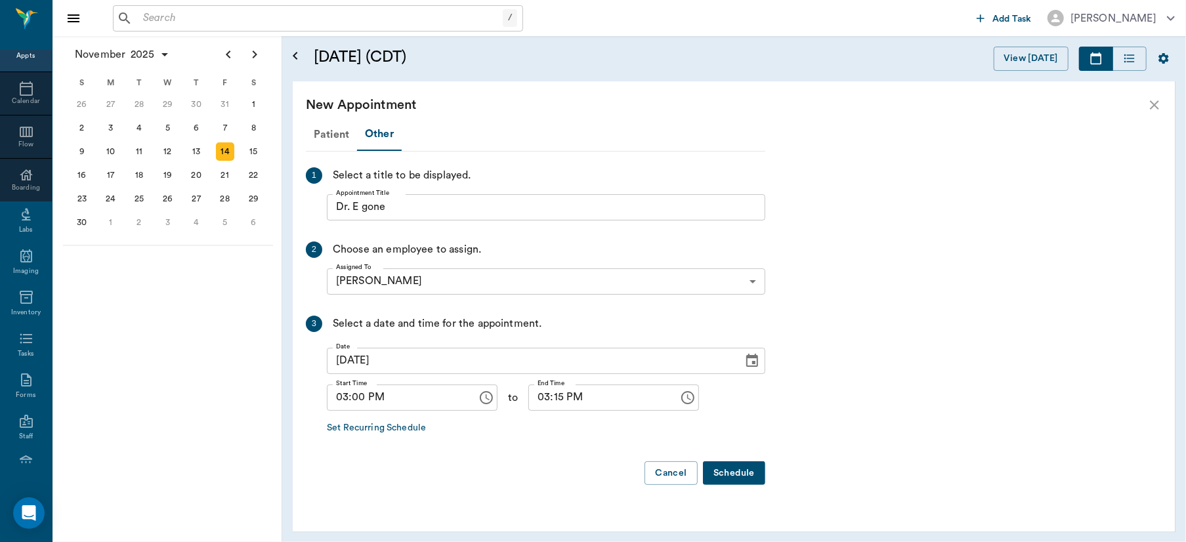
click at [680, 398] on icon "Choose time, selected time is 3:15 PM" at bounding box center [688, 398] width 16 height 16
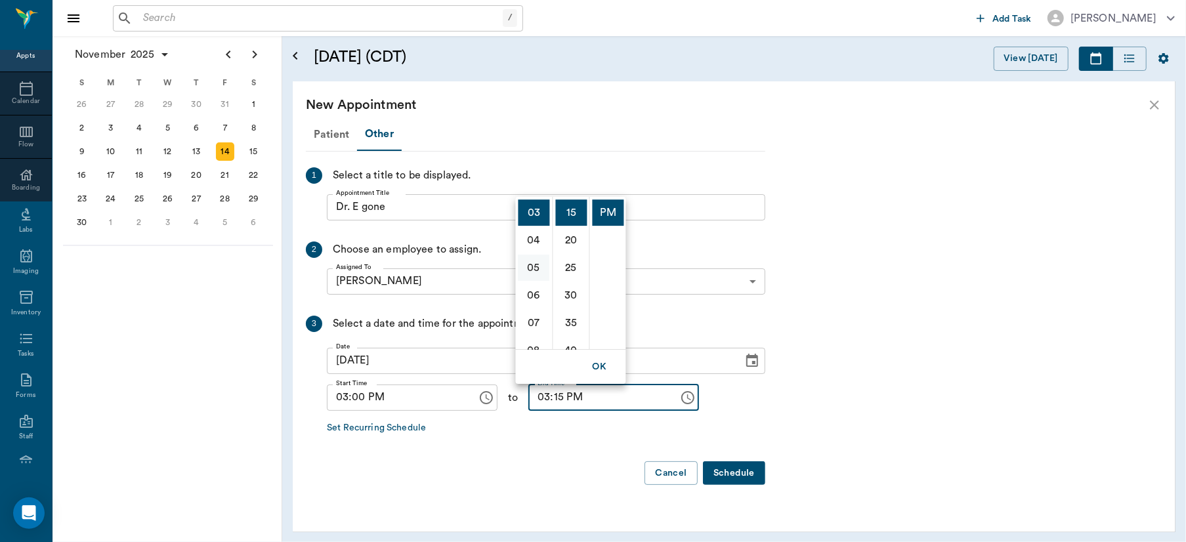
click at [533, 264] on li "05" at bounding box center [533, 268] width 31 height 26
click at [562, 212] on li "00" at bounding box center [571, 212] width 31 height 26
type input "05:00 PM"
click at [742, 468] on button "Schedule" at bounding box center [734, 473] width 62 height 24
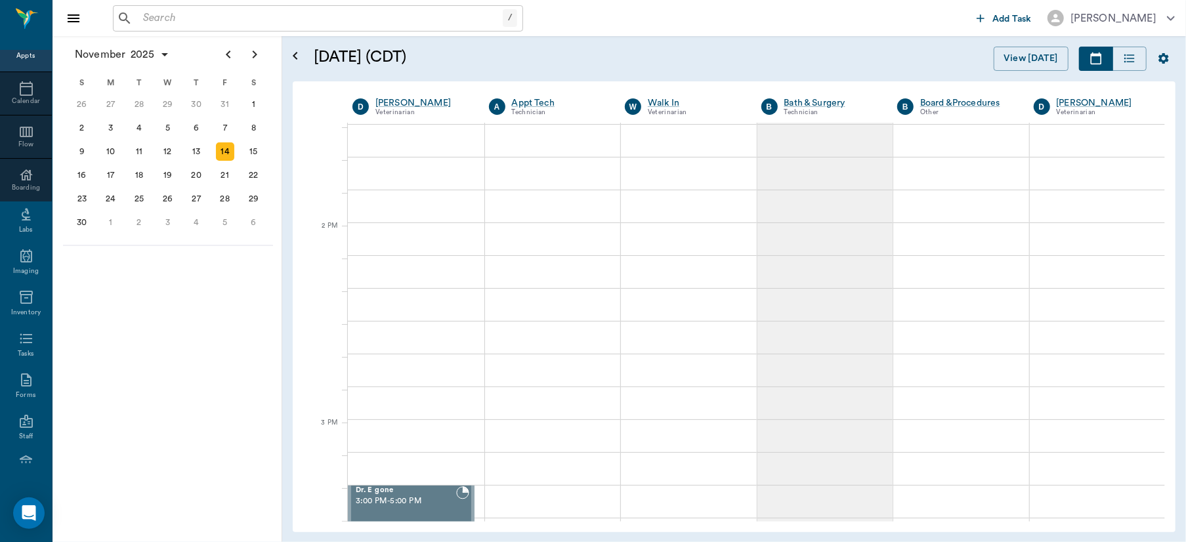
scroll to position [1113, 0]
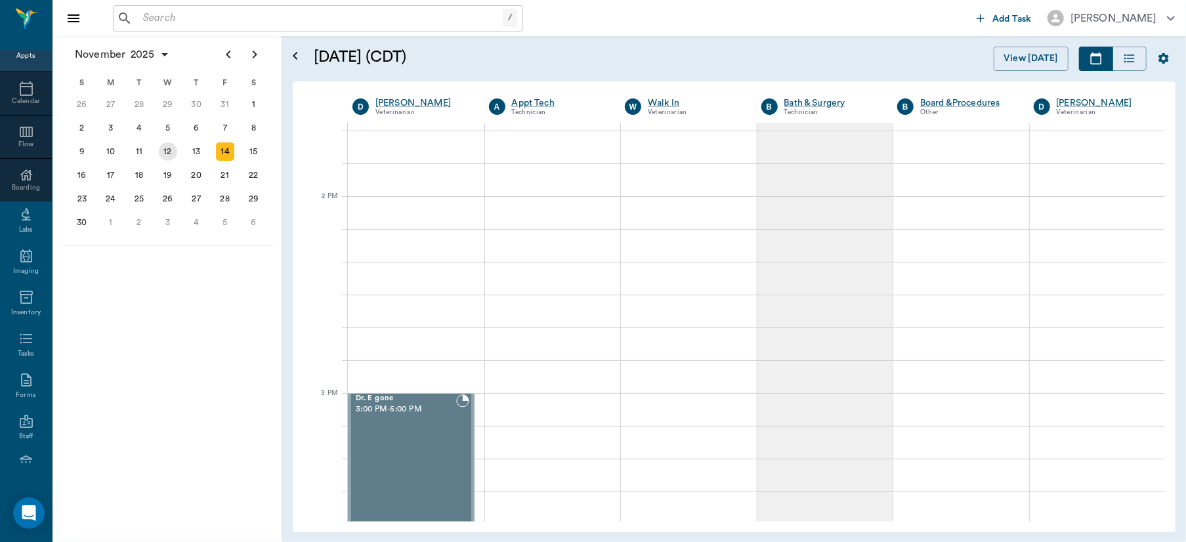
click at [167, 144] on div "12" at bounding box center [168, 151] width 18 height 18
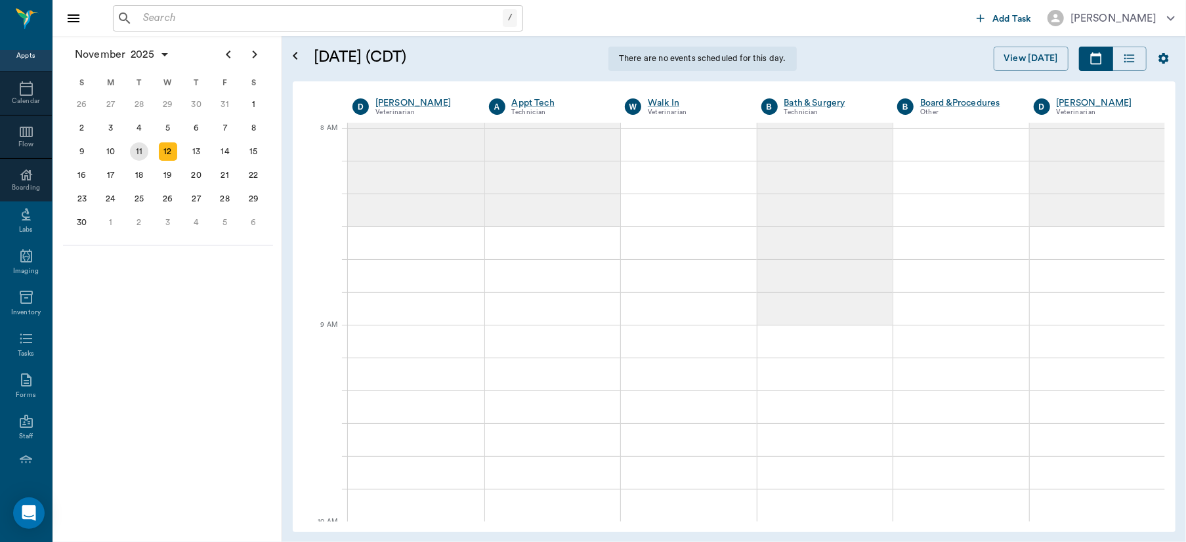
click at [137, 146] on div "11" at bounding box center [139, 151] width 18 height 18
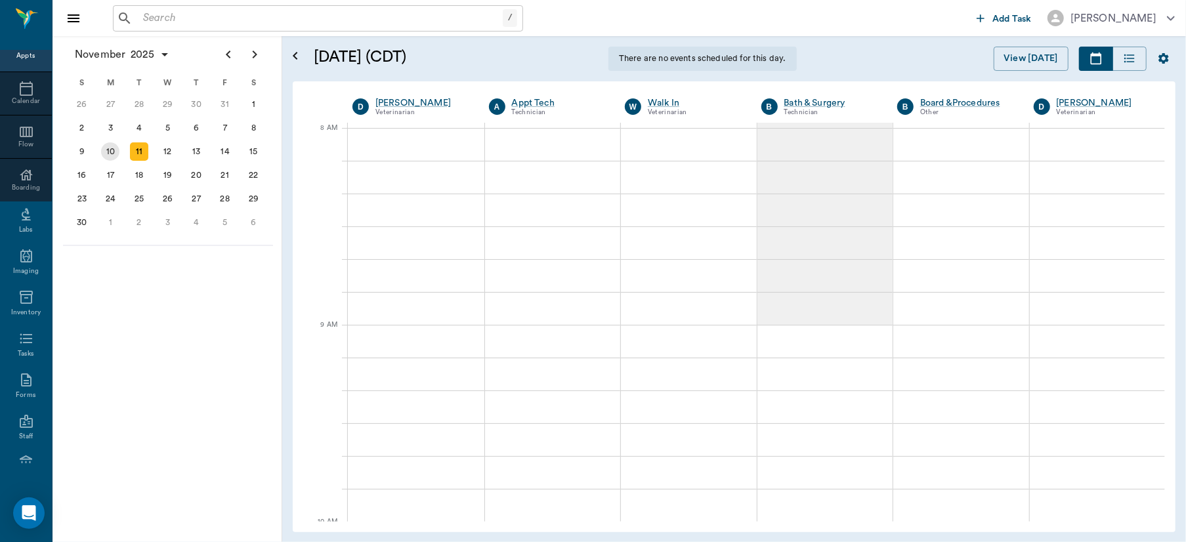
click at [110, 147] on div "10" at bounding box center [110, 151] width 18 height 18
click at [224, 145] on div "14" at bounding box center [225, 151] width 18 height 18
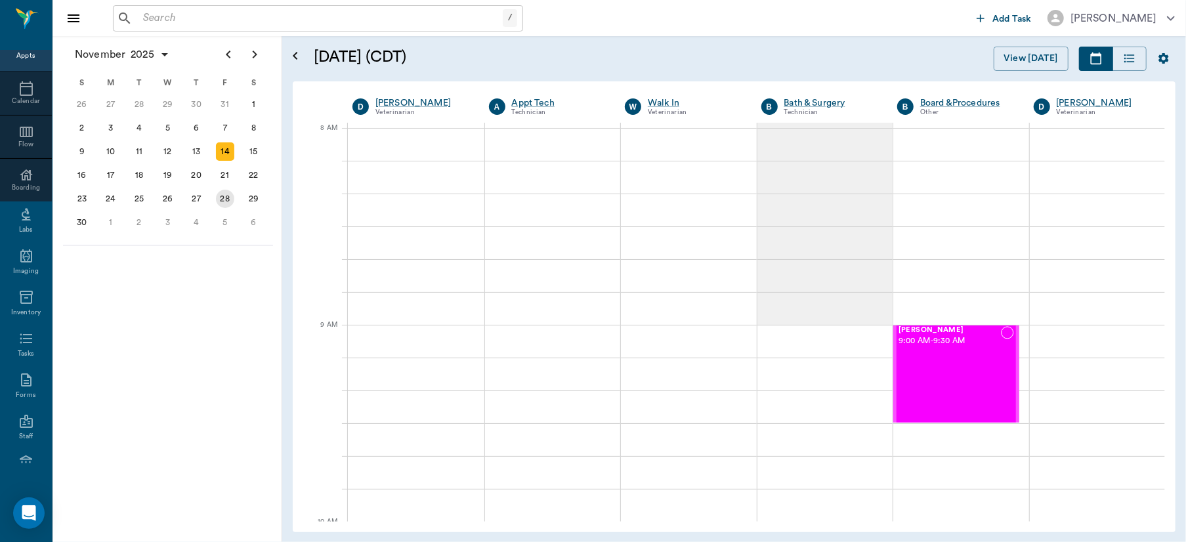
click at [222, 196] on div "28" at bounding box center [225, 199] width 18 height 18
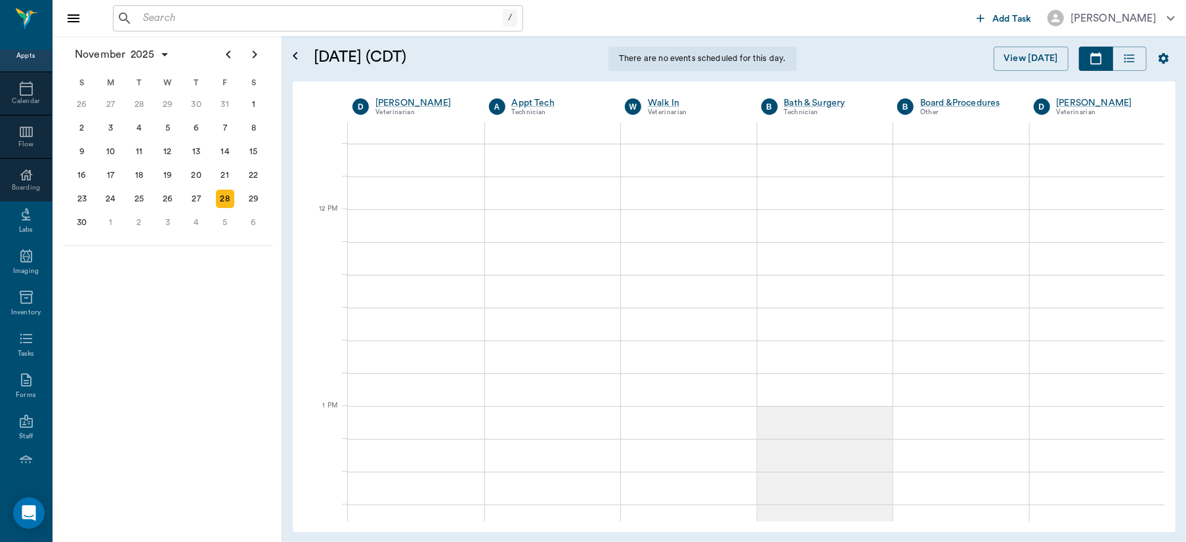
scroll to position [382, 0]
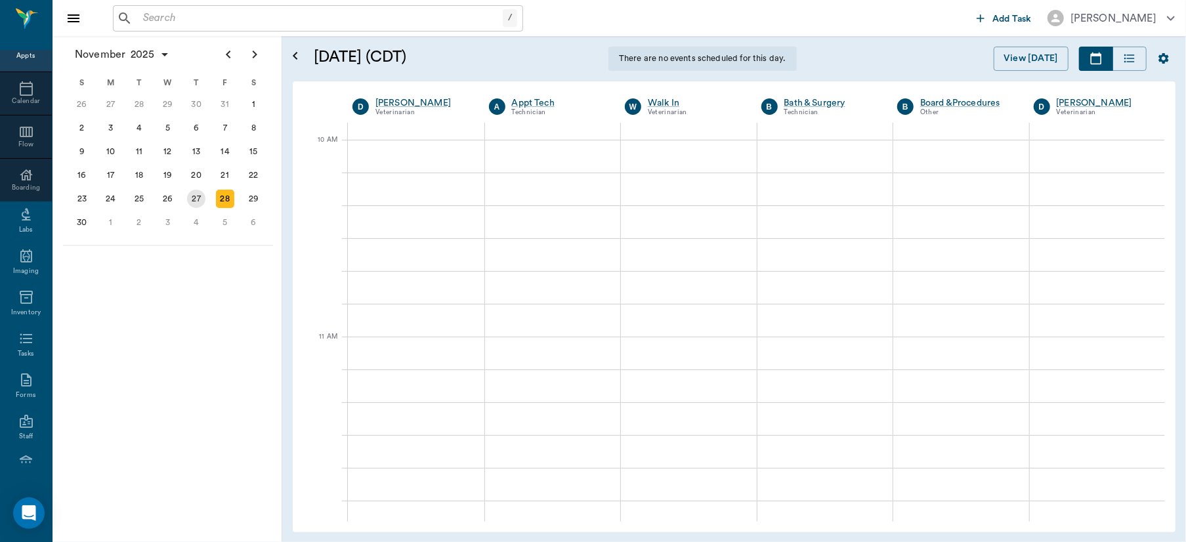
click at [195, 190] on div "27" at bounding box center [196, 199] width 18 height 18
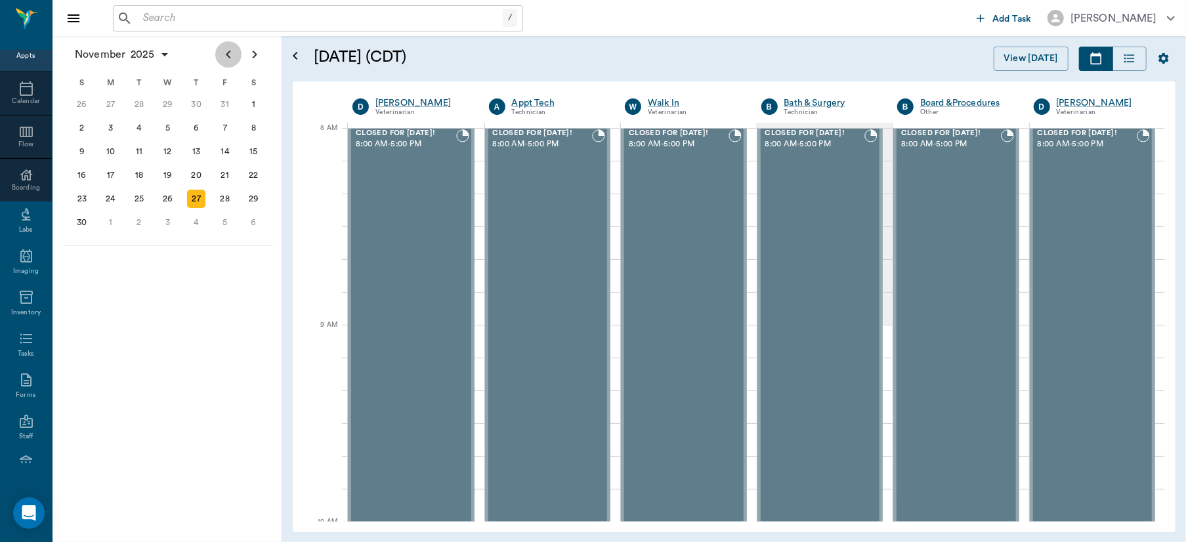
click at [233, 52] on icon "Previous page" at bounding box center [228, 55] width 16 height 16
click at [223, 169] on div "26" at bounding box center [225, 175] width 18 height 18
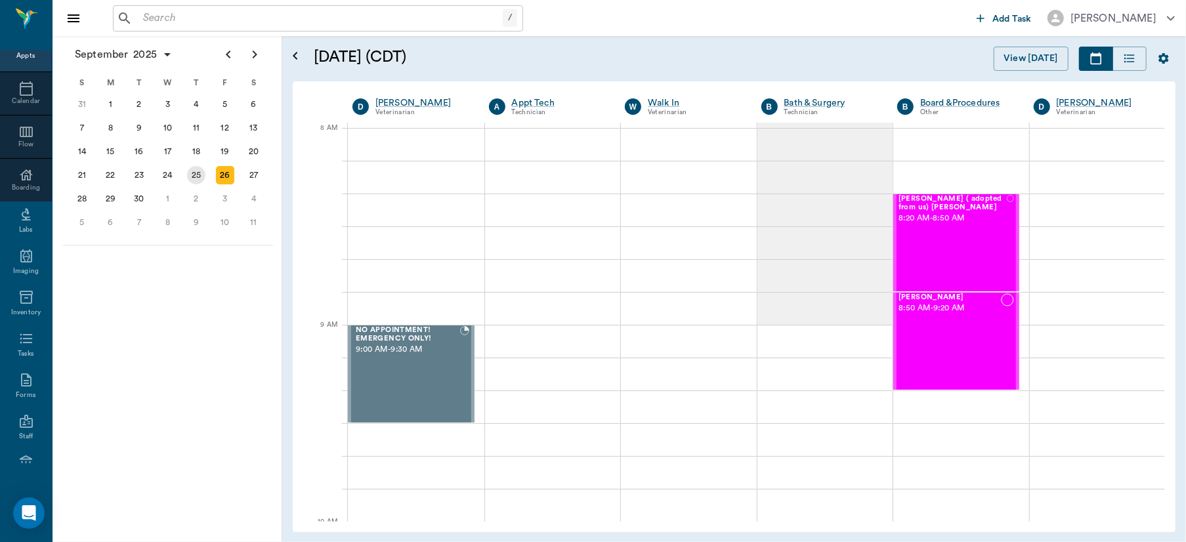
click at [195, 167] on div "25" at bounding box center [196, 175] width 18 height 18
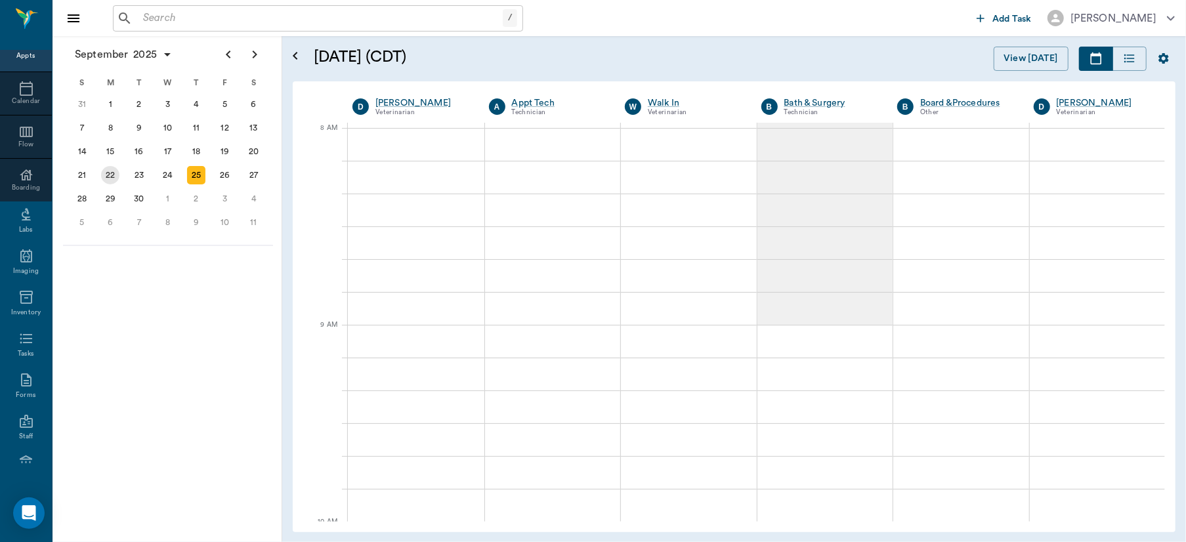
click at [107, 174] on div "22" at bounding box center [110, 175] width 18 height 18
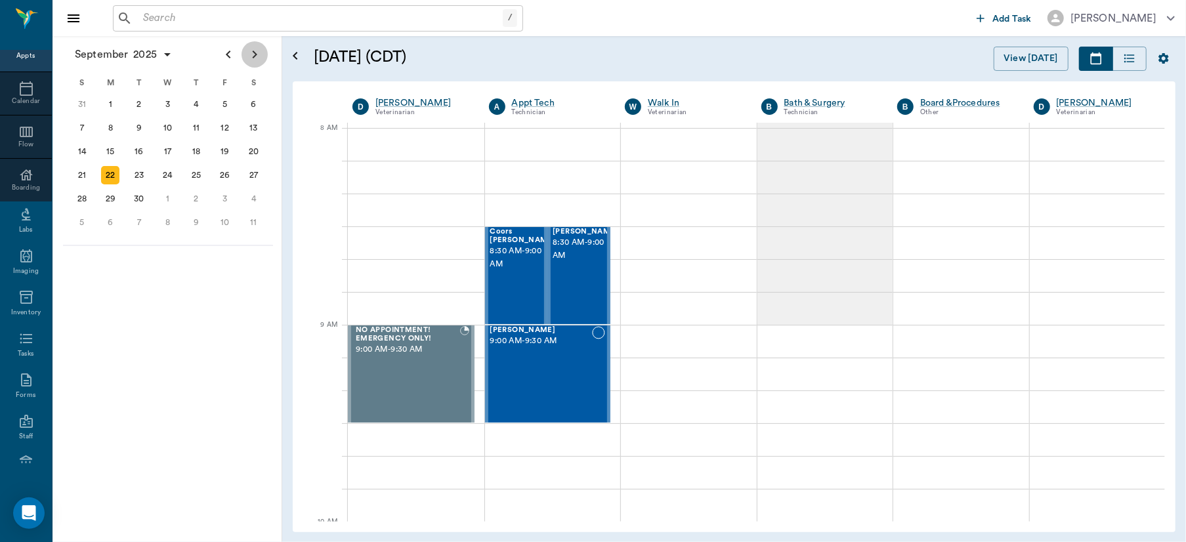
click at [253, 54] on icon "Next page" at bounding box center [255, 55] width 16 height 16
click at [165, 190] on div "29" at bounding box center [168, 199] width 18 height 18
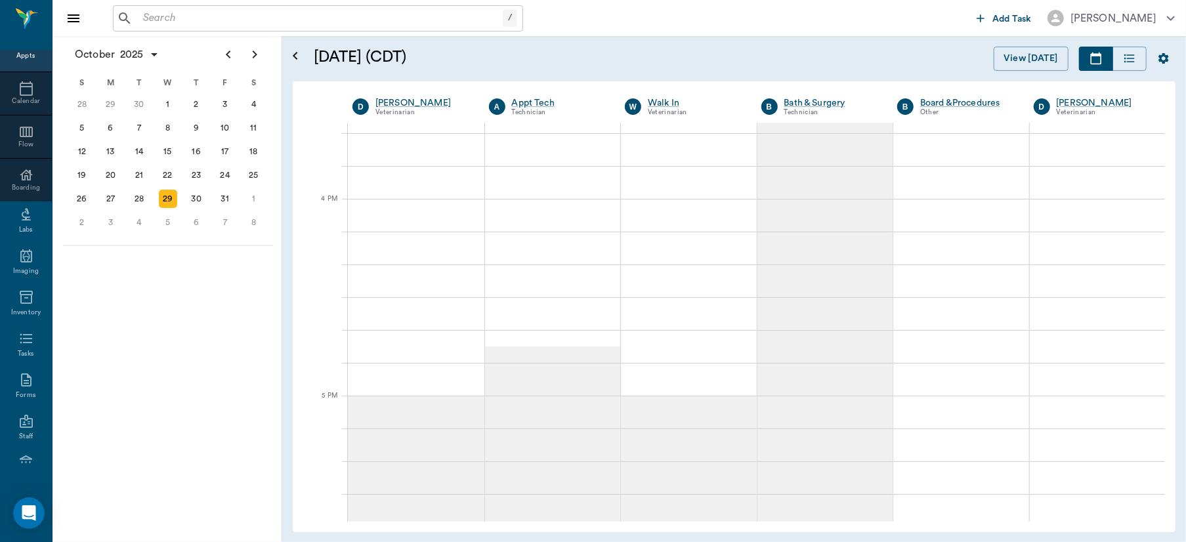
scroll to position [1457, 0]
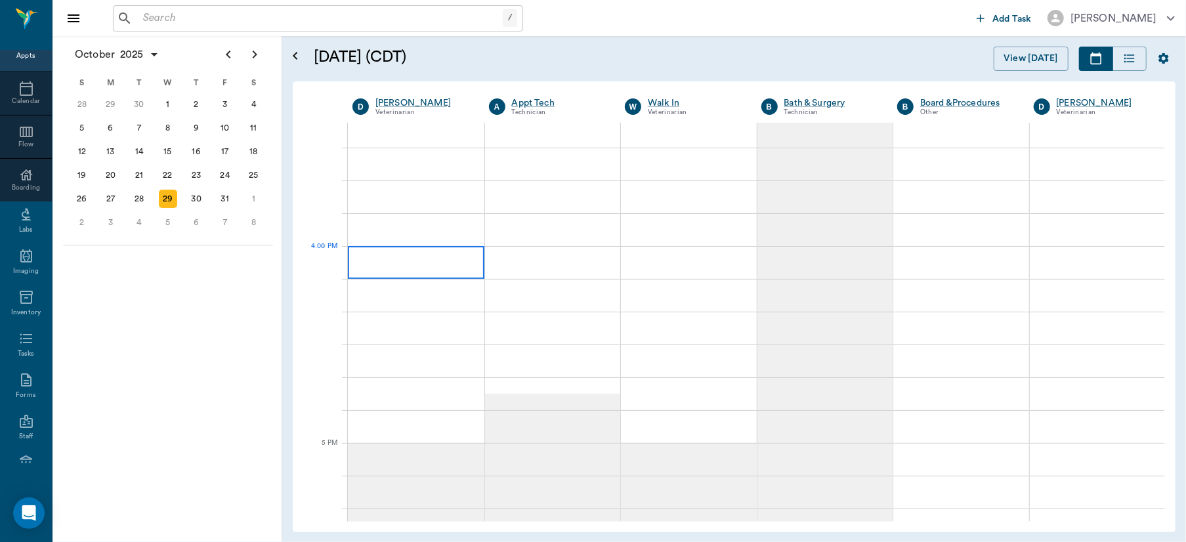
click at [367, 266] on div at bounding box center [416, 262] width 136 height 33
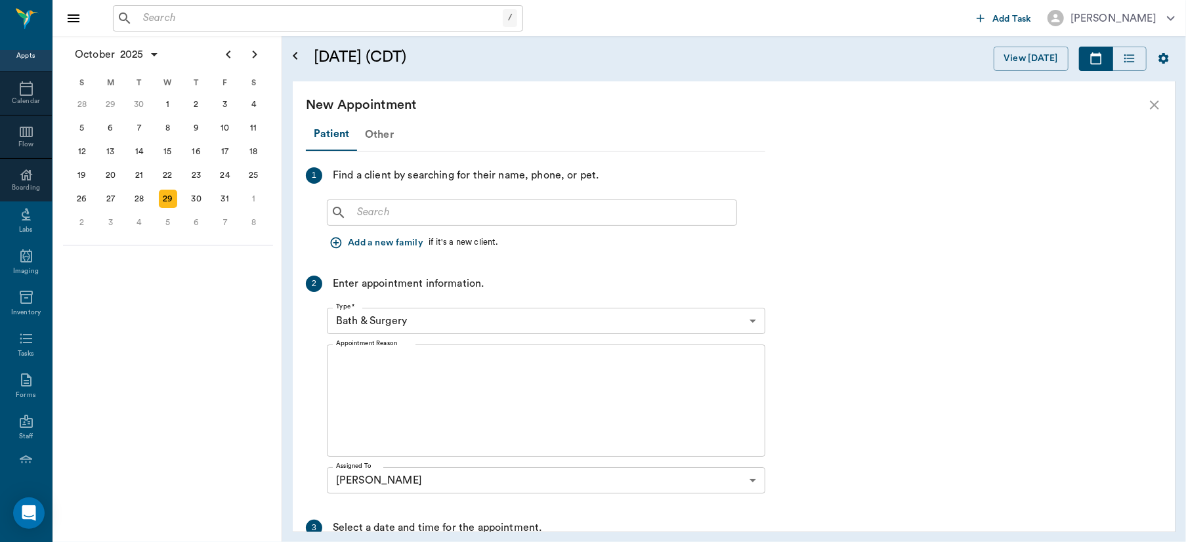
click at [380, 131] on div "Other" at bounding box center [379, 134] width 45 height 31
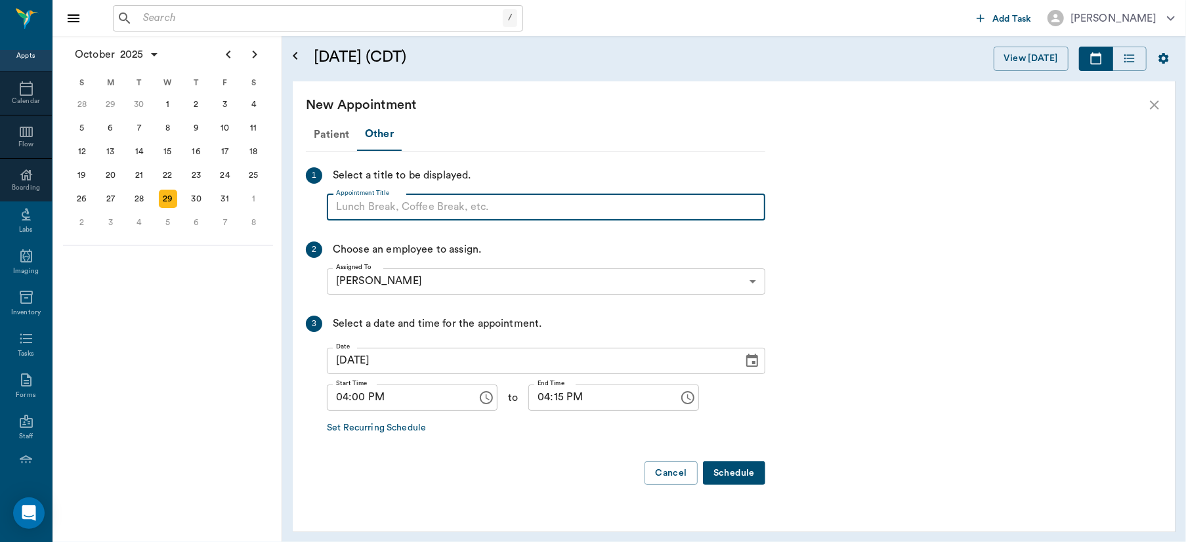
click at [381, 212] on input "Appointment Title" at bounding box center [546, 207] width 438 height 26
click at [383, 207] on input "Dr." at bounding box center [546, 207] width 438 height 26
type input "Dr. E gone"
click at [680, 392] on icon "Choose time, selected time is 4:15 PM" at bounding box center [688, 398] width 16 height 16
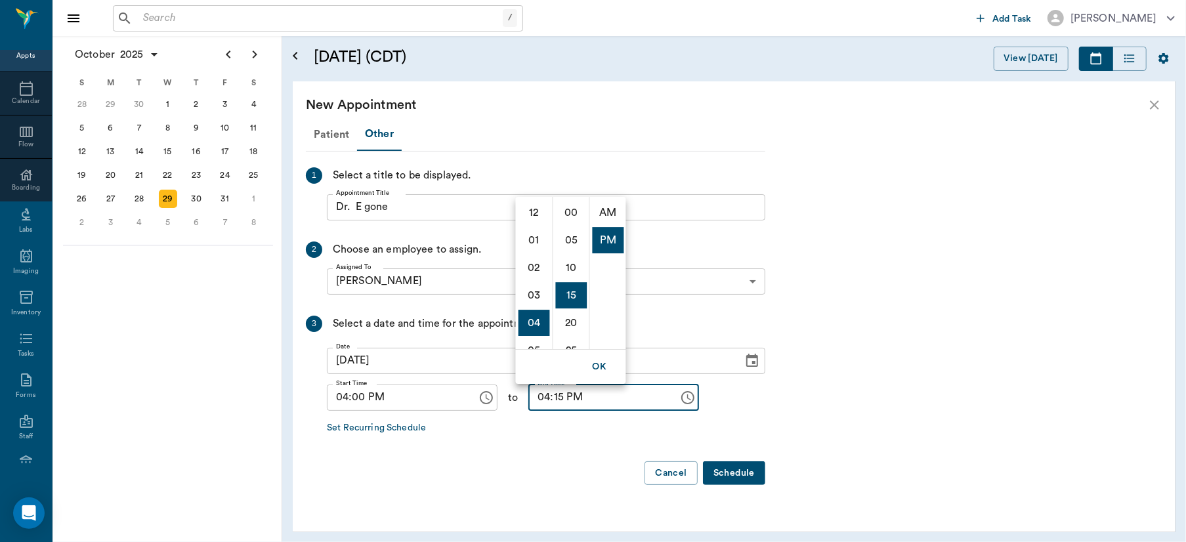
scroll to position [28, 0]
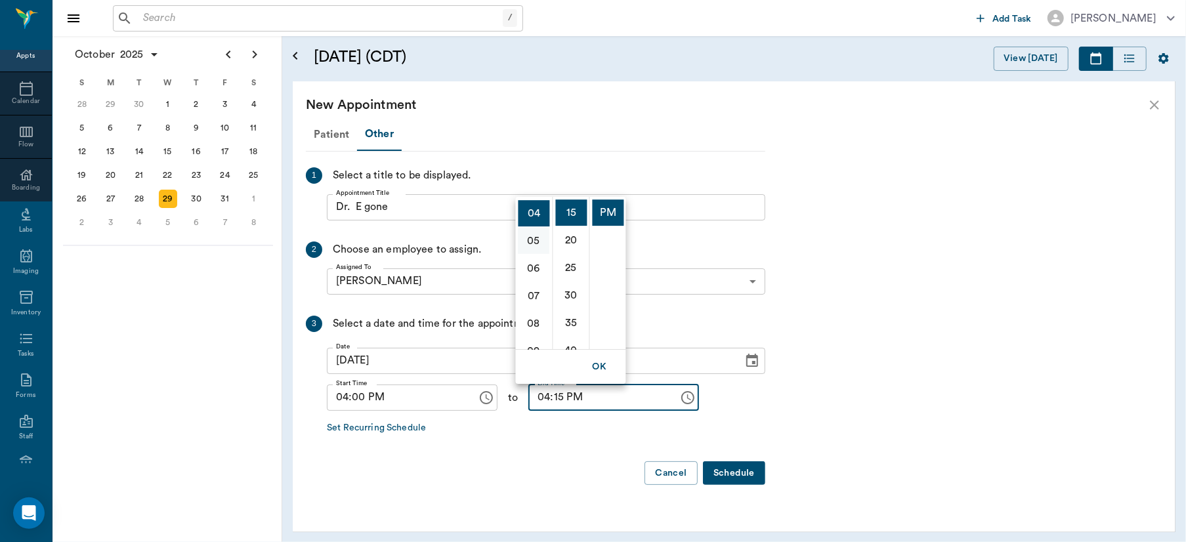
click at [534, 233] on li "05" at bounding box center [533, 241] width 31 height 26
click at [570, 201] on li "00" at bounding box center [571, 195] width 31 height 26
type input "05:00 PM"
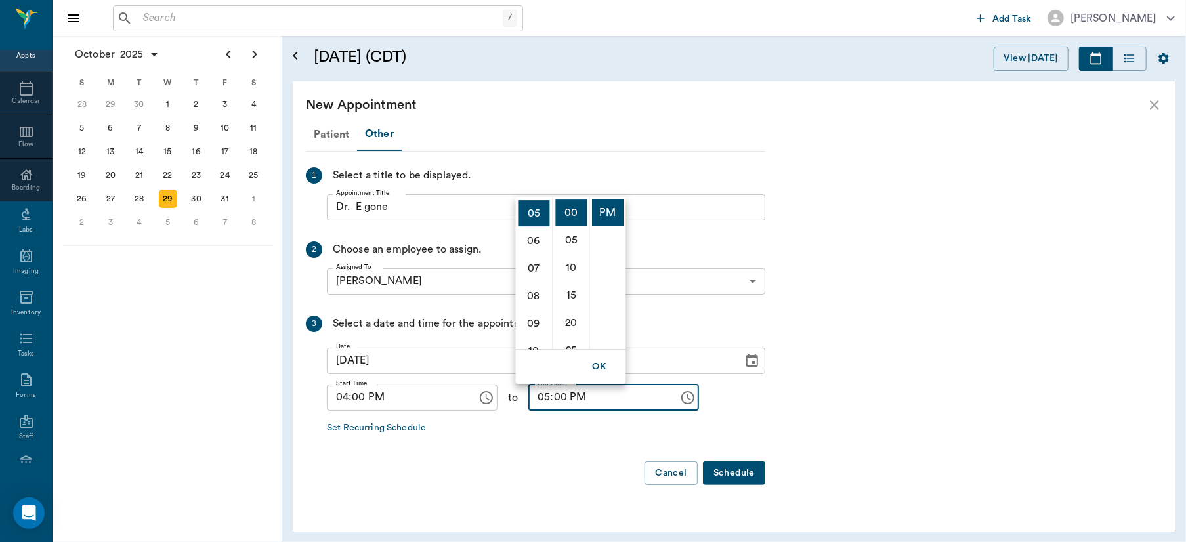
click at [732, 468] on button "Schedule" at bounding box center [734, 473] width 62 height 24
